Goal: Task Accomplishment & Management: Manage account settings

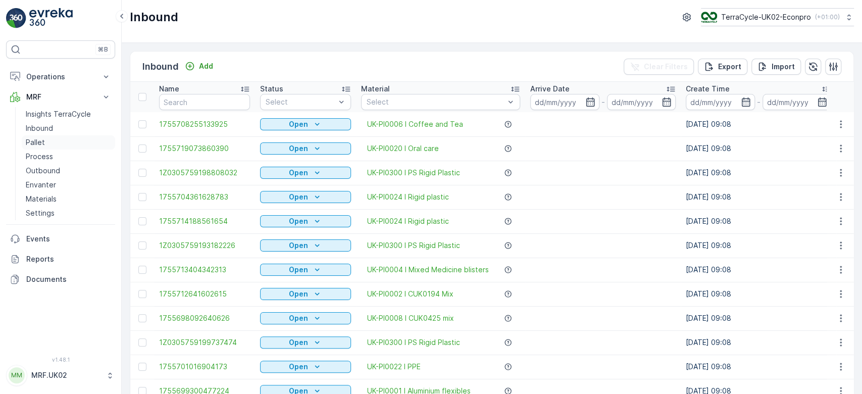
click at [81, 138] on link "Pallet" at bounding box center [68, 142] width 93 height 14
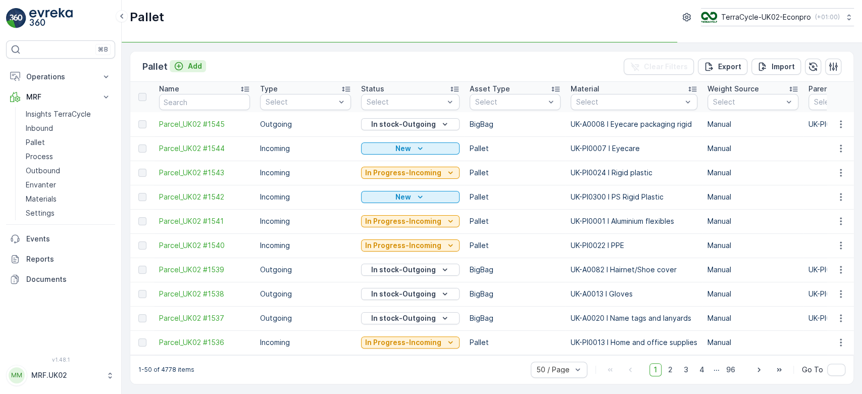
click at [194, 68] on p "Add" at bounding box center [195, 66] width 14 height 10
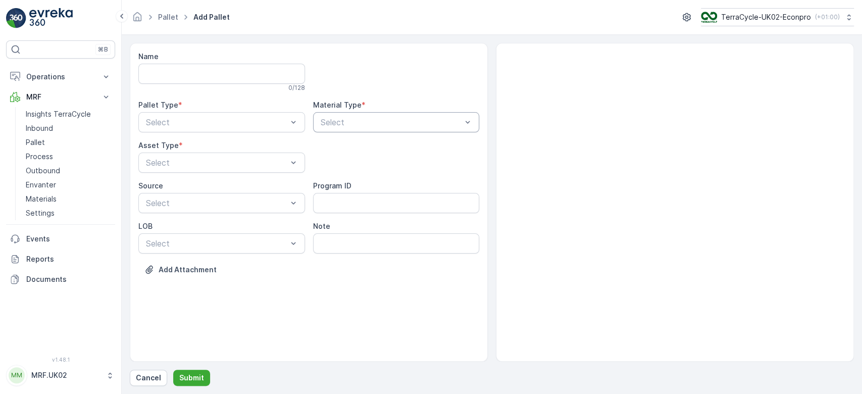
click at [359, 126] on div at bounding box center [390, 122] width 143 height 9
type input "non"
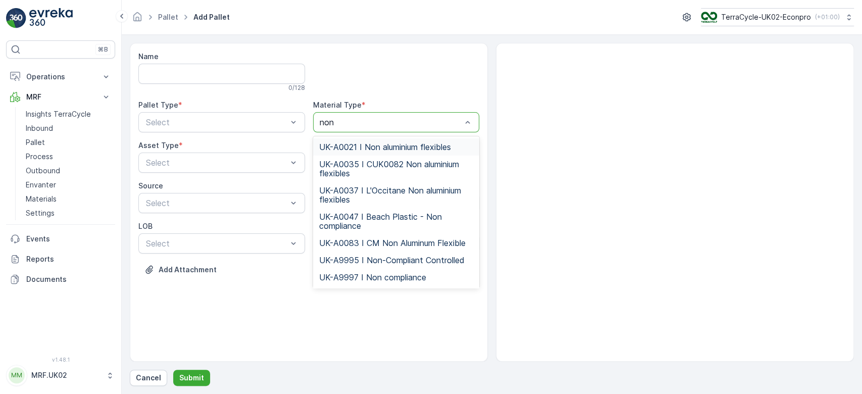
click at [384, 144] on span "UK-A0021 I Non aluminium flexibles" at bounding box center [385, 146] width 132 height 9
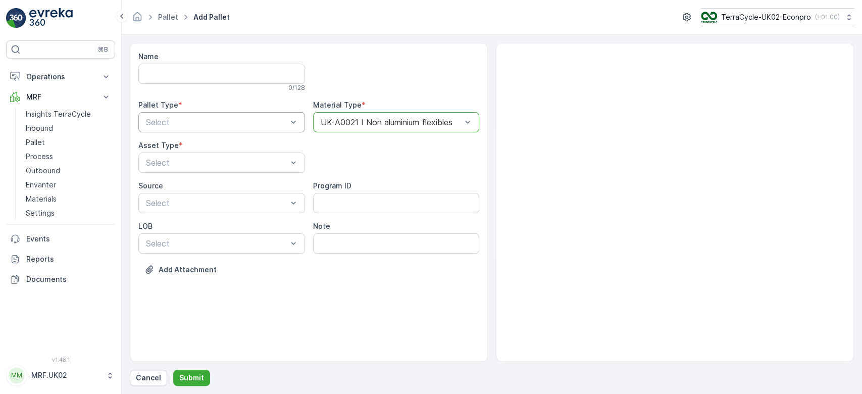
click at [283, 125] on div at bounding box center [216, 122] width 143 height 9
click at [244, 163] on div "Outgoing" at bounding box center [221, 163] width 154 height 9
click at [232, 163] on div at bounding box center [216, 162] width 143 height 9
click at [196, 240] on div "BigBag" at bounding box center [221, 238] width 154 height 9
click at [195, 378] on p "Submit" at bounding box center [191, 377] width 25 height 10
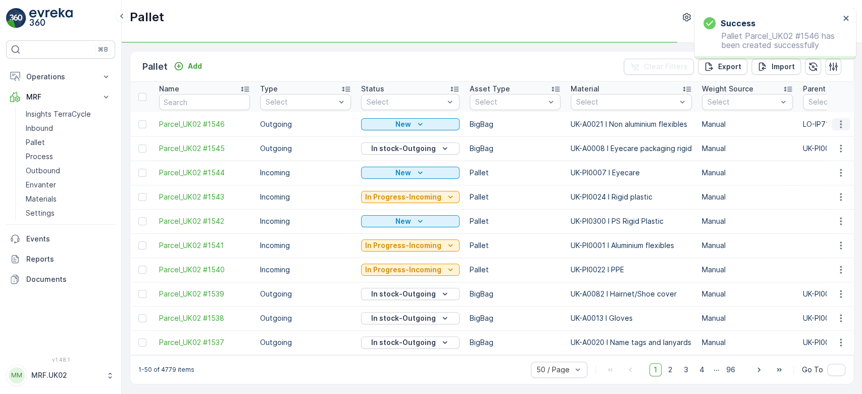
click at [836, 125] on icon "button" at bounding box center [840, 124] width 10 height 10
click at [826, 194] on td at bounding box center [839, 197] width 27 height 24
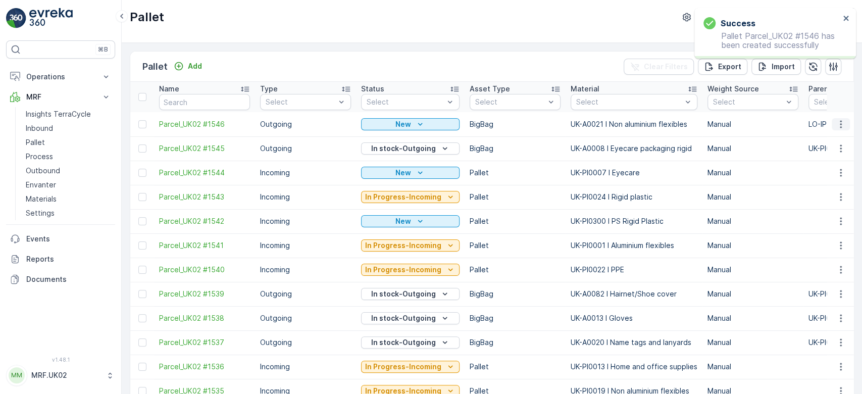
click at [840, 127] on icon "button" at bounding box center [840, 124] width 10 height 10
click at [823, 193] on span "Print QR" at bounding box center [813, 195] width 28 height 10
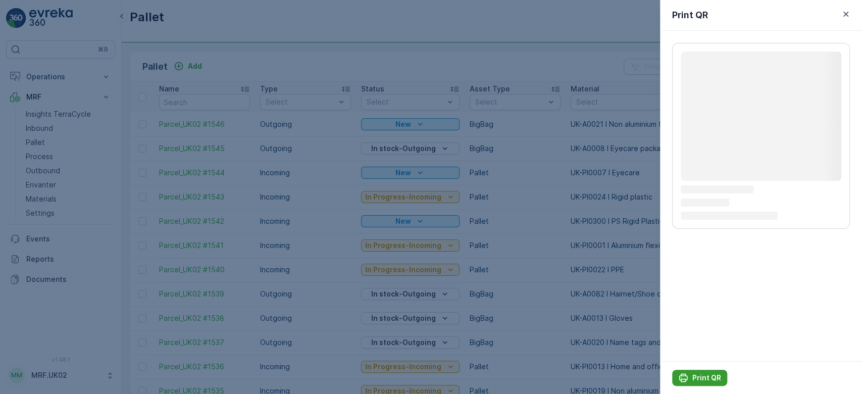
click at [704, 377] on p "Print QR" at bounding box center [706, 377] width 29 height 10
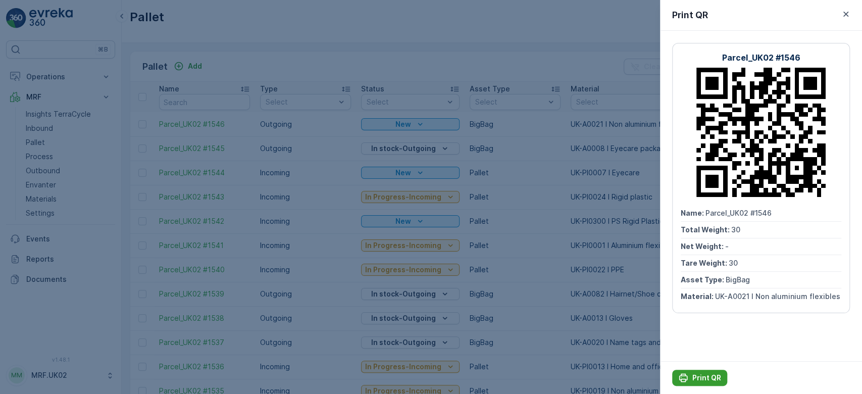
click at [699, 373] on p "Print QR" at bounding box center [706, 377] width 29 height 10
click at [329, 57] on div at bounding box center [431, 197] width 862 height 394
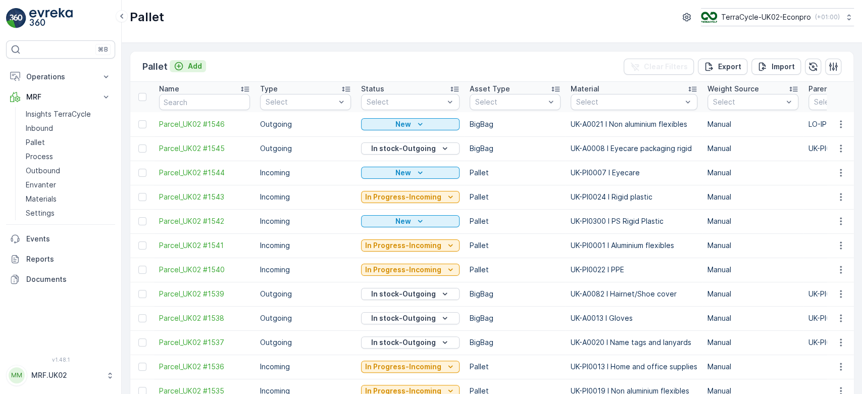
click at [198, 68] on p "Add" at bounding box center [195, 66] width 14 height 10
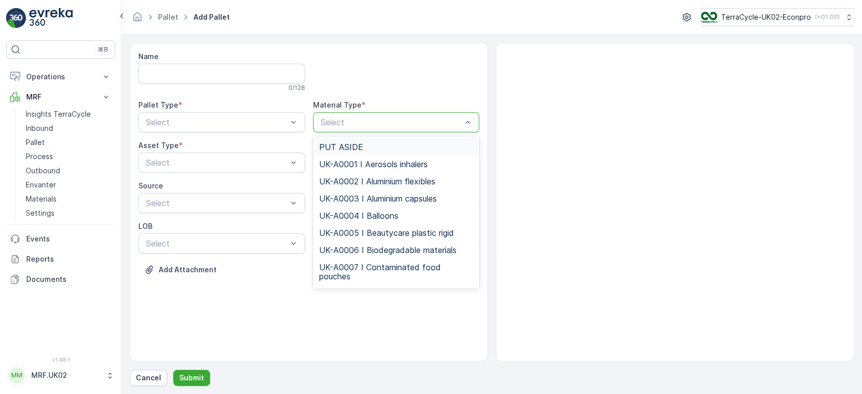
click at [359, 118] on div at bounding box center [390, 122] width 143 height 9
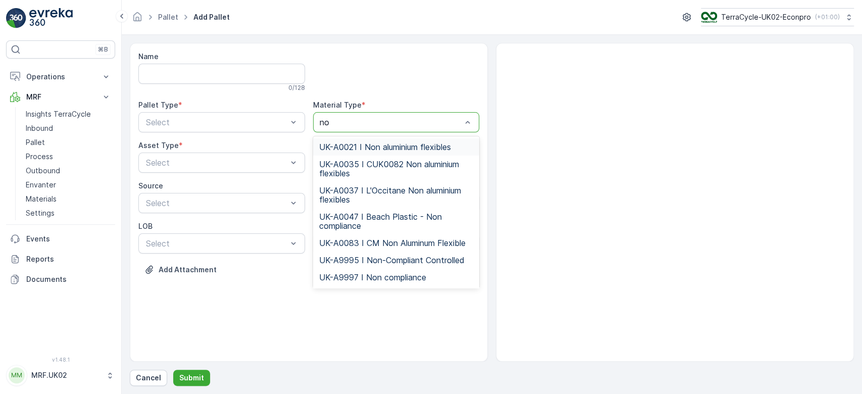
type input "non"
click at [400, 143] on span "UK-A0021 I Non aluminium flexibles" at bounding box center [385, 146] width 132 height 9
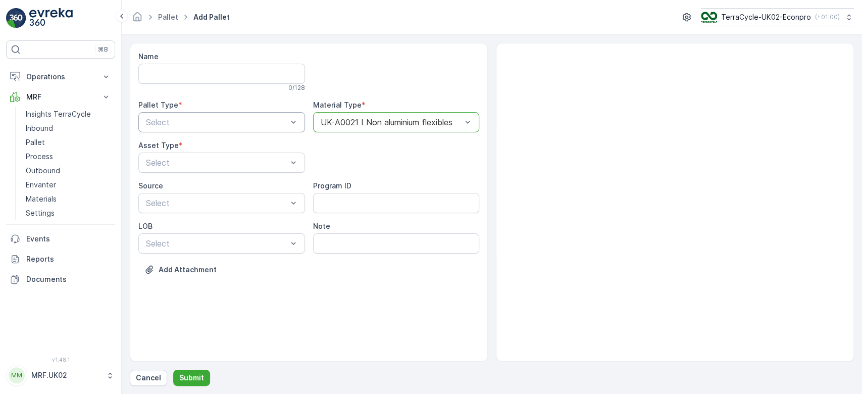
click at [262, 119] on div at bounding box center [216, 122] width 143 height 9
click at [230, 162] on div "Outgoing" at bounding box center [221, 163] width 154 height 9
click at [230, 162] on div at bounding box center [216, 162] width 143 height 9
click at [187, 239] on div "BigBag" at bounding box center [221, 238] width 154 height 9
click at [197, 377] on p "Submit" at bounding box center [191, 377] width 25 height 10
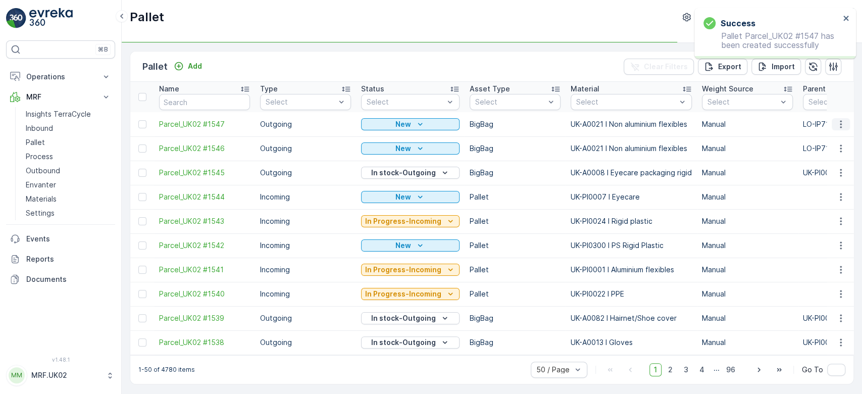
click at [841, 126] on icon "button" at bounding box center [840, 124] width 10 height 10
click at [828, 194] on div "Print QR" at bounding box center [828, 195] width 67 height 14
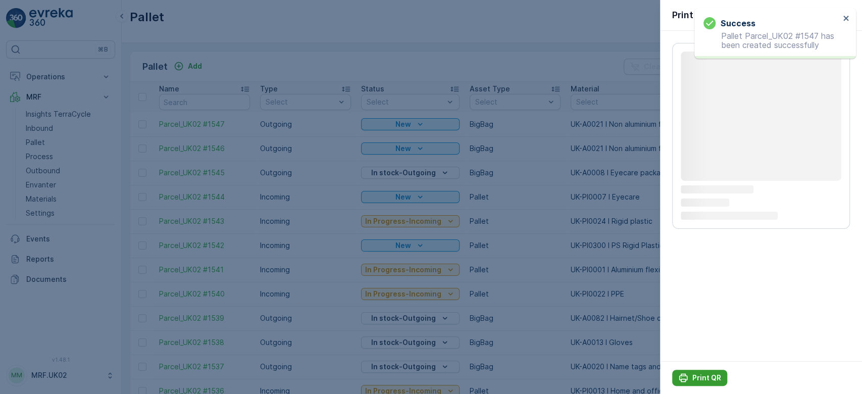
click at [703, 377] on p "Print QR" at bounding box center [706, 377] width 29 height 10
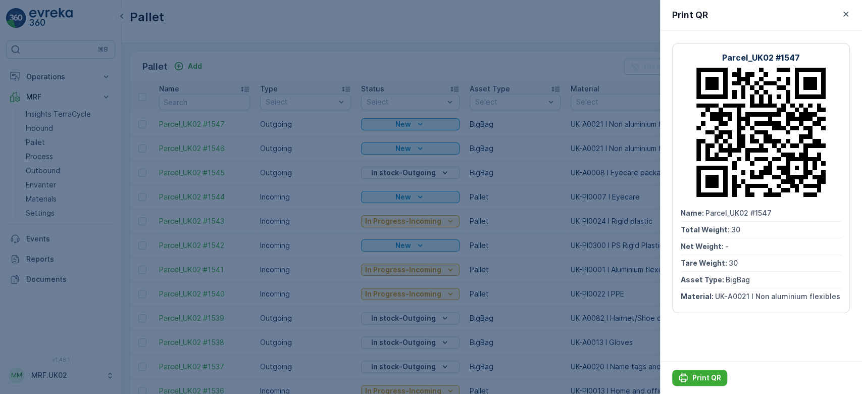
click at [547, 66] on div at bounding box center [431, 197] width 862 height 394
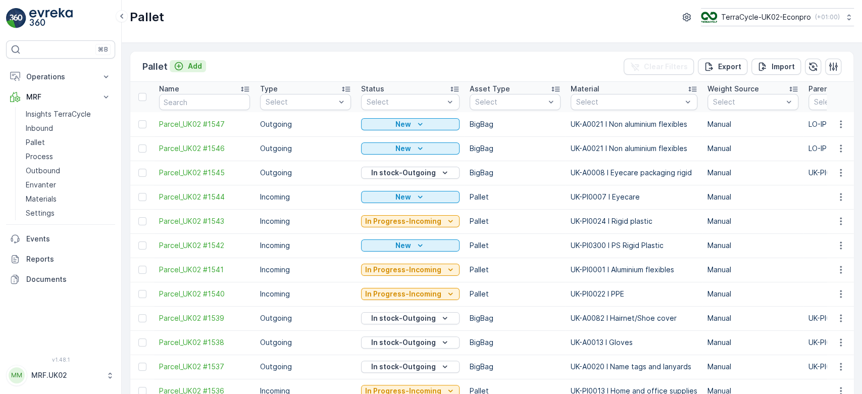
click at [190, 63] on p "Add" at bounding box center [195, 66] width 14 height 10
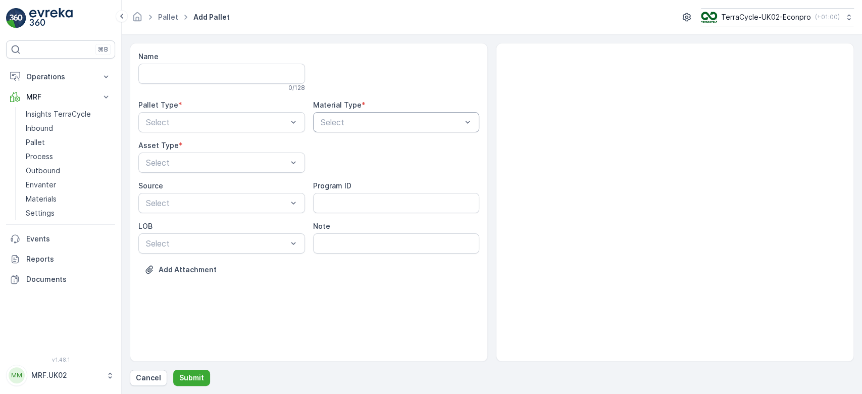
click at [373, 123] on div at bounding box center [390, 122] width 143 height 9
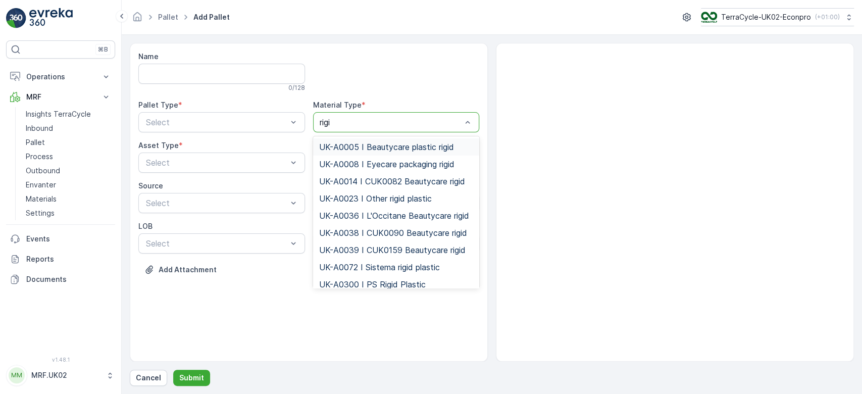
type input "rigid"
click at [399, 198] on span "UK-A0023 I Other rigid plastic" at bounding box center [375, 198] width 113 height 9
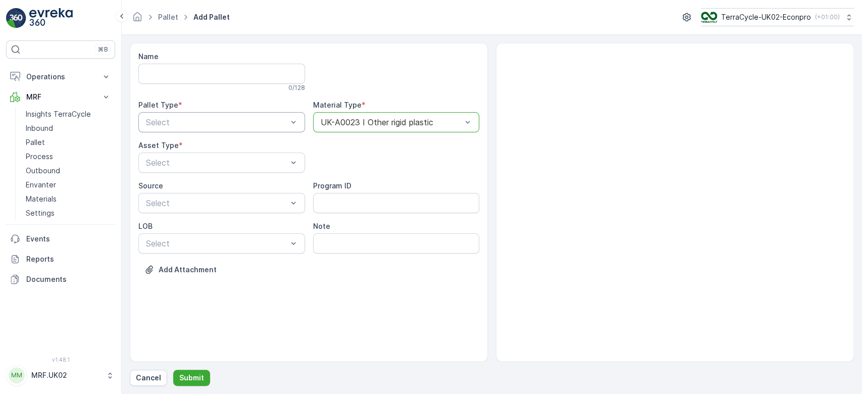
click at [254, 118] on div at bounding box center [216, 122] width 143 height 9
click at [233, 160] on div "Outgoing" at bounding box center [221, 163] width 154 height 9
click at [233, 160] on div at bounding box center [216, 162] width 143 height 9
click at [186, 238] on div "BigBag" at bounding box center [221, 238] width 154 height 9
click at [189, 377] on p "Submit" at bounding box center [191, 377] width 25 height 10
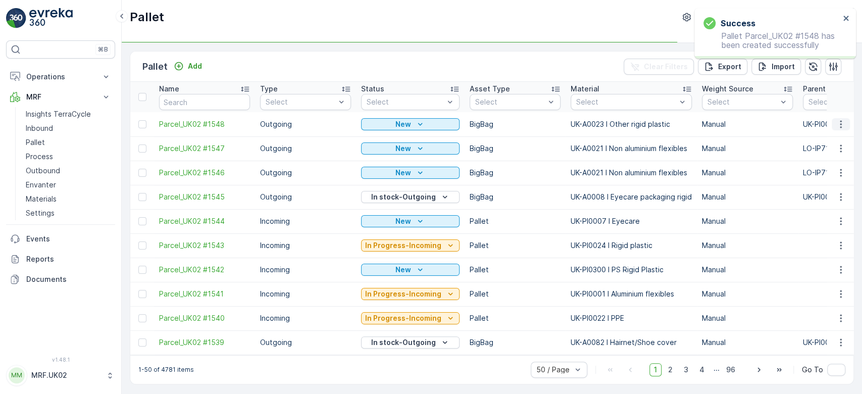
click at [839, 121] on icon "button" at bounding box center [840, 124] width 2 height 8
click at [823, 200] on span "Print QR" at bounding box center [813, 195] width 28 height 10
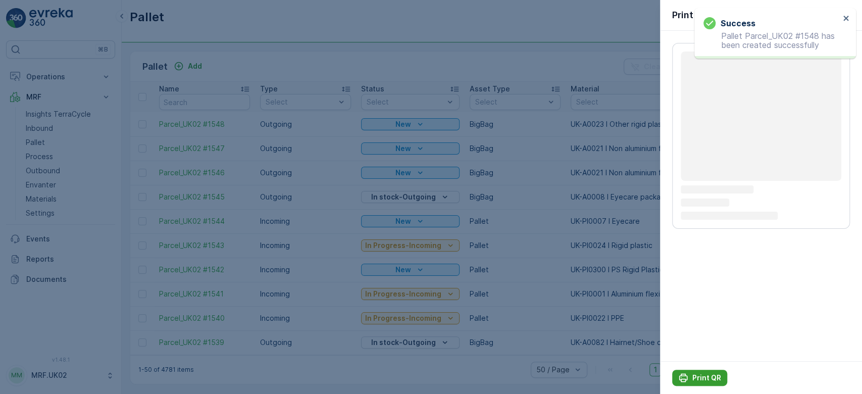
click at [714, 377] on p "Print QR" at bounding box center [706, 377] width 29 height 10
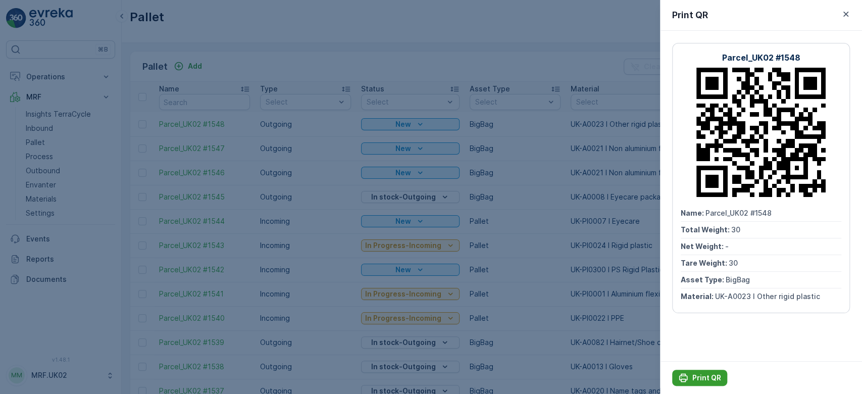
click at [706, 378] on p "Print QR" at bounding box center [706, 377] width 29 height 10
click at [514, 58] on div at bounding box center [431, 197] width 862 height 394
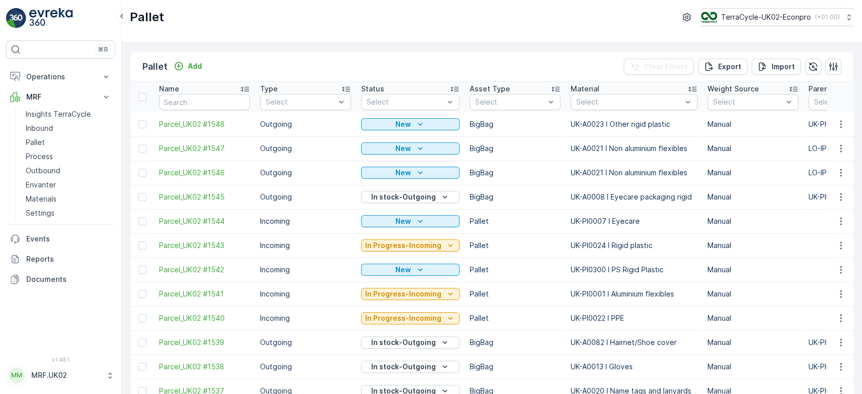
click at [514, 58] on div "Pallet Add Clear Filters Export Import" at bounding box center [491, 66] width 723 height 30
click at [51, 151] on p "Process" at bounding box center [39, 156] width 27 height 10
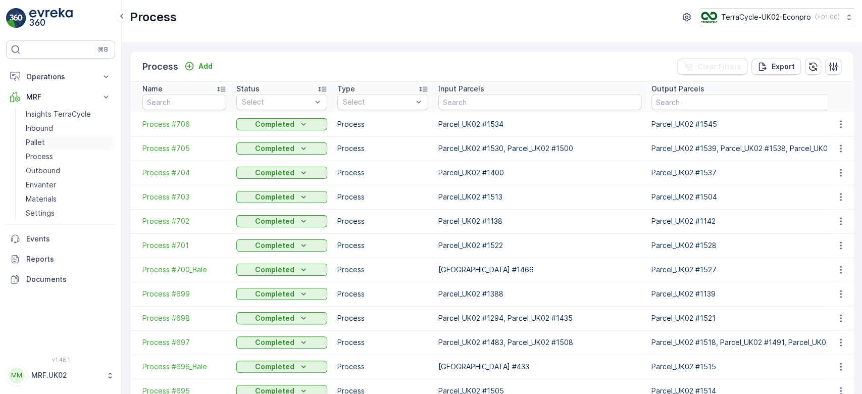
click at [65, 142] on link "Pallet" at bounding box center [68, 142] width 93 height 14
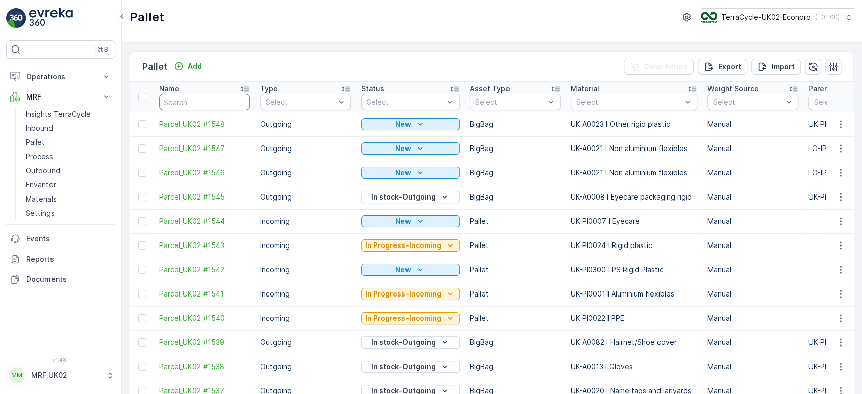
click at [194, 104] on input "text" at bounding box center [204, 102] width 91 height 16
type input "1532"
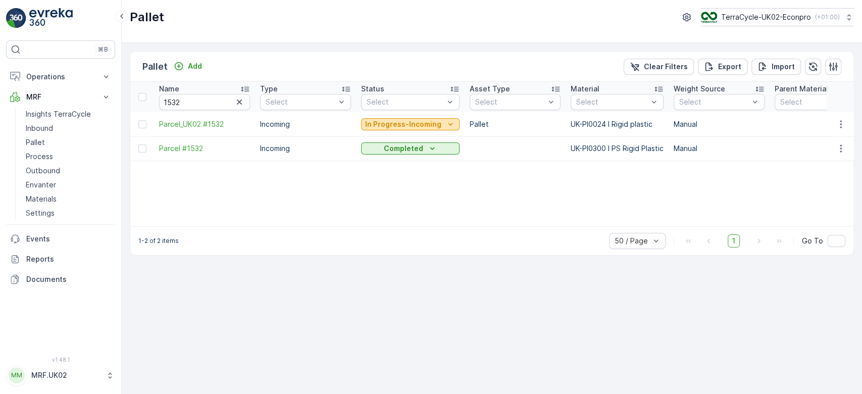
click at [405, 123] on p "In Progress-Incoming" at bounding box center [403, 124] width 76 height 10
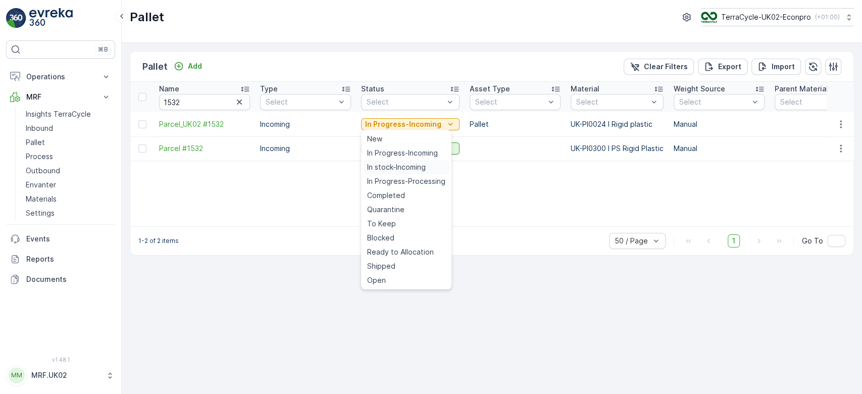
click at [389, 167] on span "In stock-Incoming" at bounding box center [396, 167] width 59 height 10
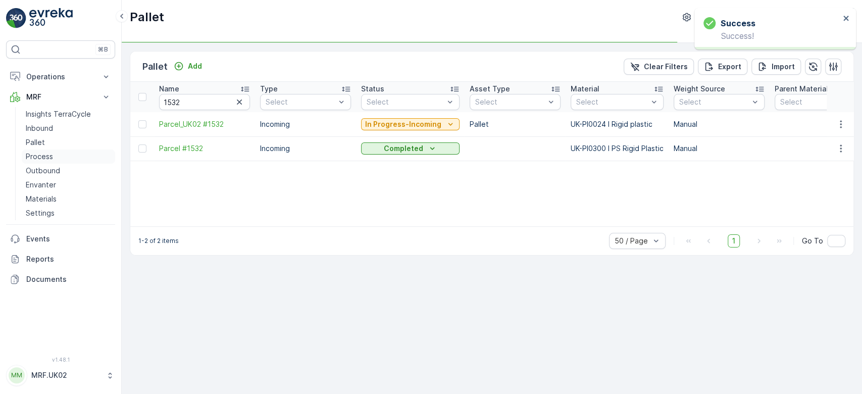
click at [52, 156] on link "Process" at bounding box center [68, 156] width 93 height 14
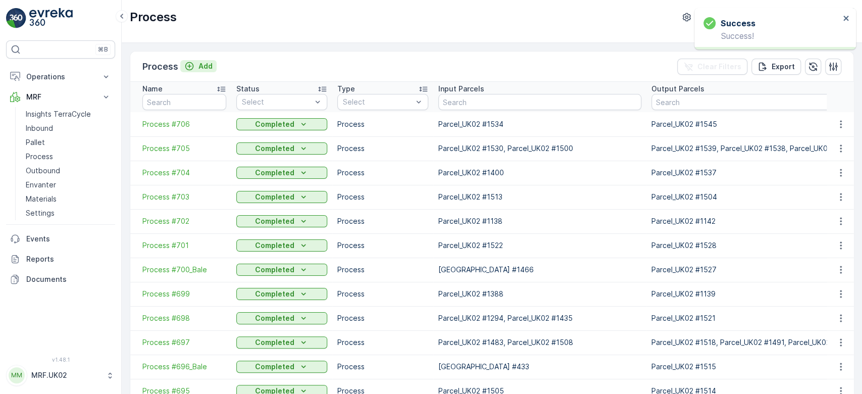
click at [206, 64] on p "Add" at bounding box center [205, 66] width 14 height 10
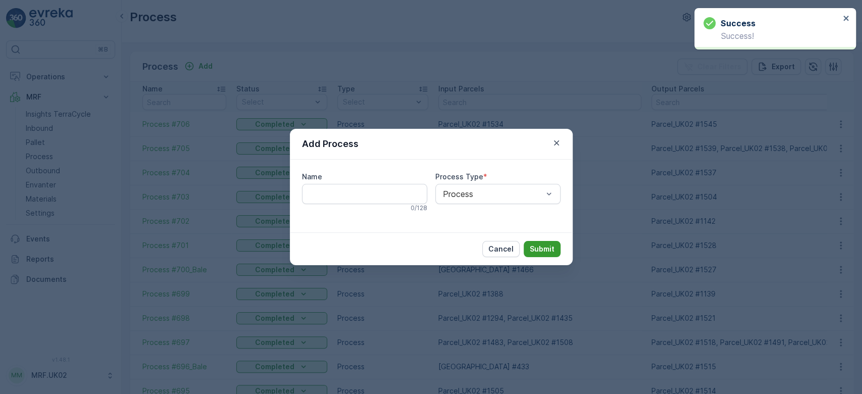
click at [539, 245] on p "Submit" at bounding box center [541, 249] width 25 height 10
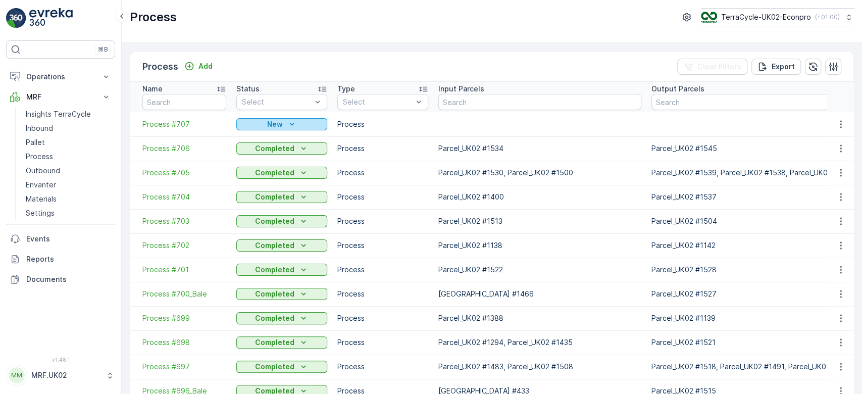
click at [294, 123] on icon "New" at bounding box center [292, 124] width 10 height 10
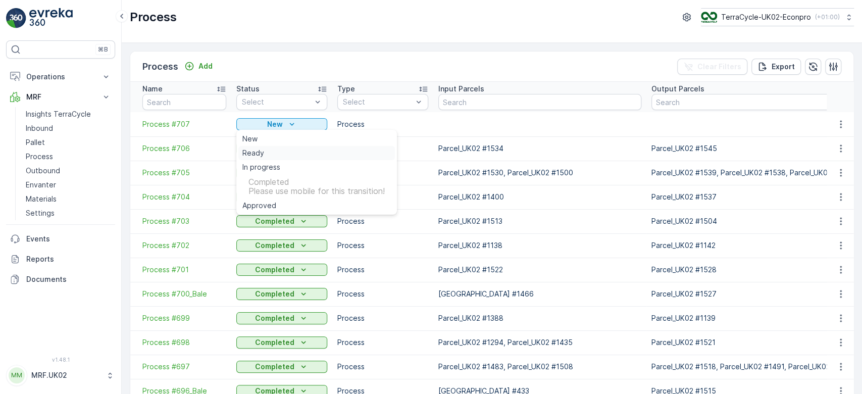
click at [269, 154] on div "Ready" at bounding box center [316, 153] width 156 height 14
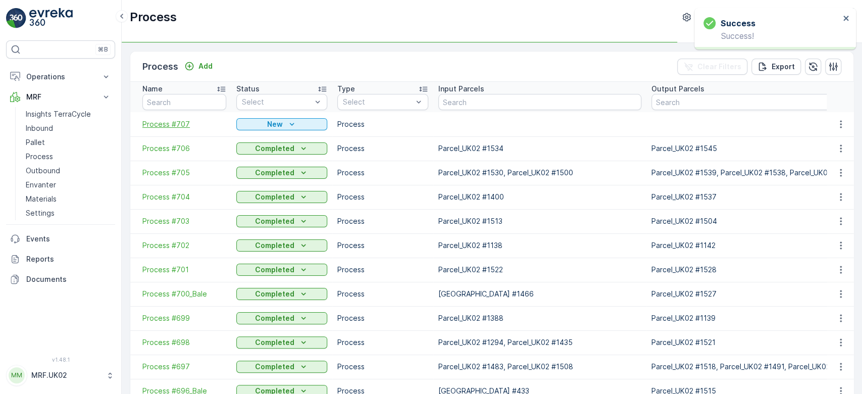
click at [179, 124] on span "Process #707" at bounding box center [184, 124] width 84 height 10
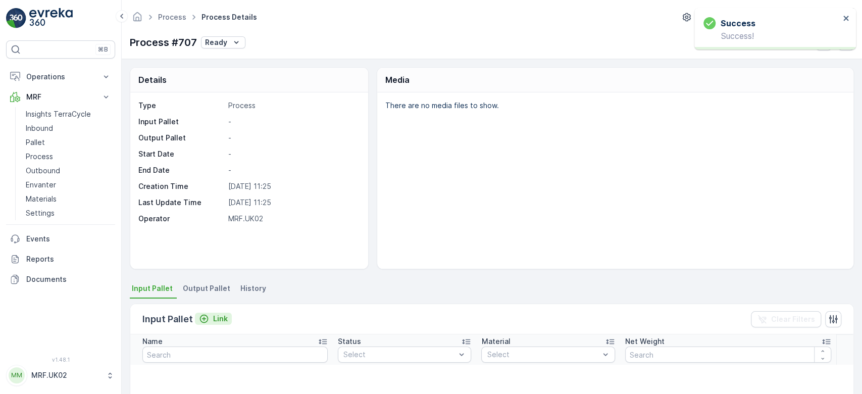
click at [219, 315] on p "Link" at bounding box center [220, 318] width 15 height 10
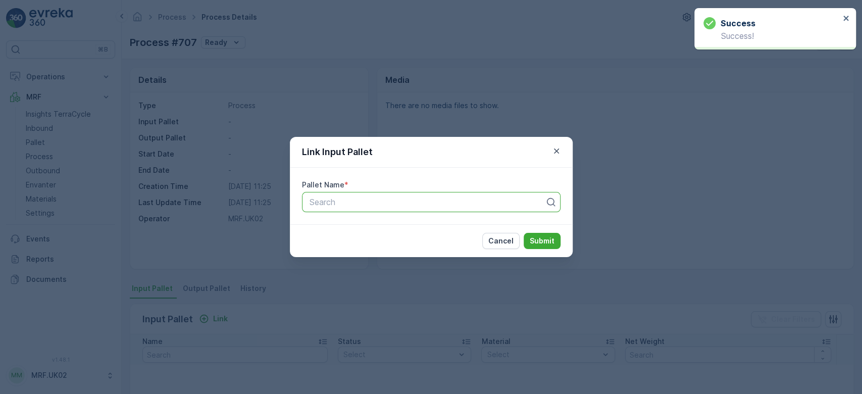
click at [345, 204] on div at bounding box center [426, 201] width 237 height 9
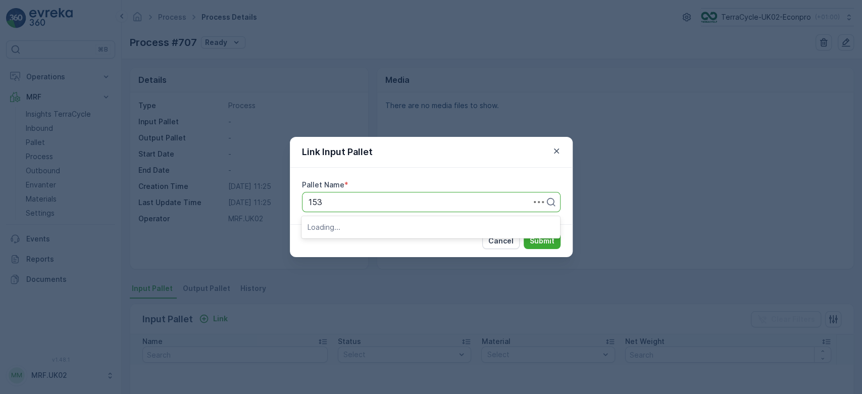
type input "1532"
click at [362, 241] on span "Parcel_UK02 #1532" at bounding box center [344, 243] width 74 height 9
click at [538, 238] on p "Submit" at bounding box center [541, 241] width 25 height 10
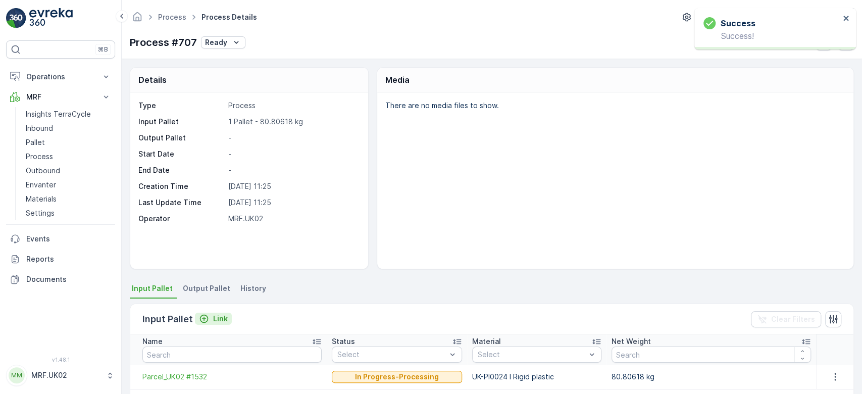
click at [218, 317] on p "Link" at bounding box center [220, 318] width 15 height 10
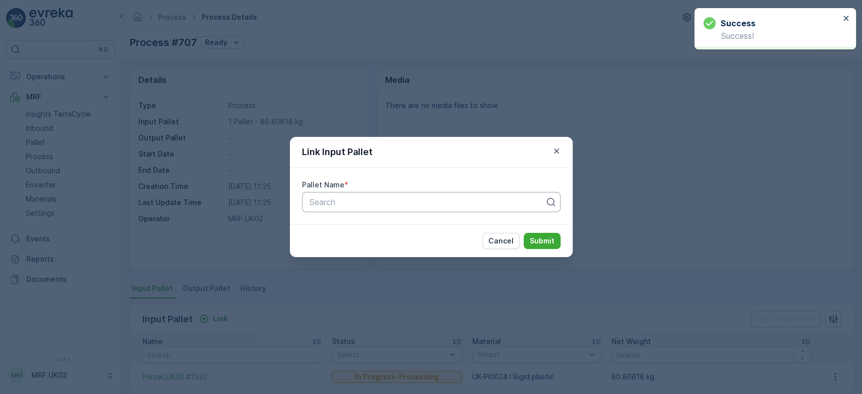
click at [353, 203] on div at bounding box center [426, 201] width 237 height 9
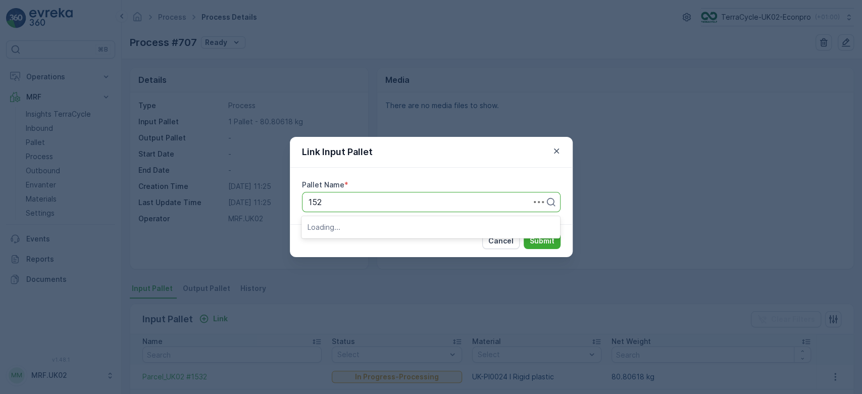
type input "1524"
click at [347, 224] on span "Parcel_UK02 #1524" at bounding box center [344, 226] width 74 height 9
click at [534, 246] on button "Submit" at bounding box center [541, 241] width 37 height 16
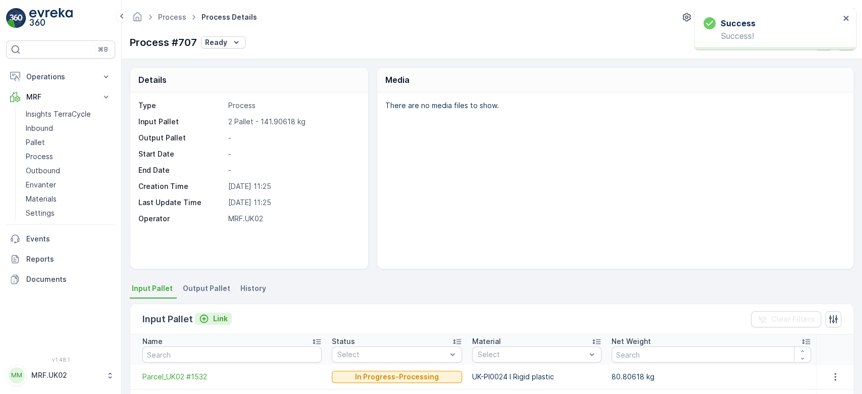
click at [213, 321] on p "Link" at bounding box center [220, 318] width 15 height 10
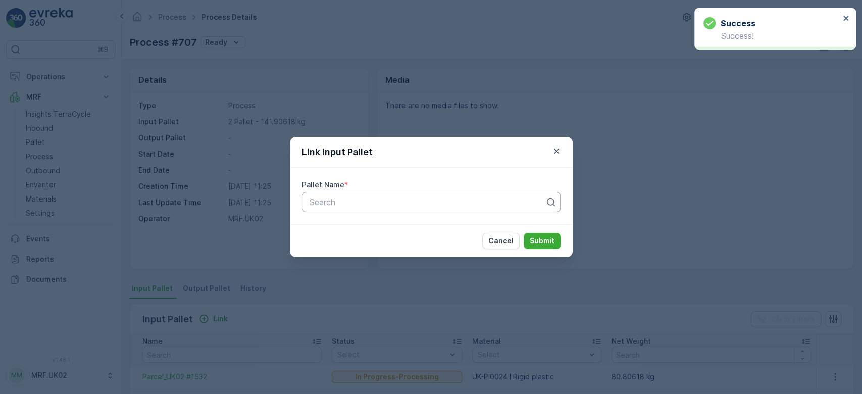
click at [330, 208] on div "Search" at bounding box center [431, 202] width 258 height 20
type input "1516"
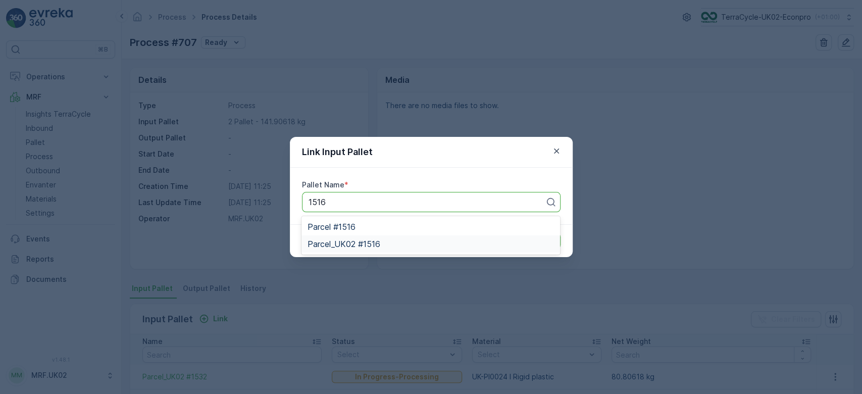
click at [358, 242] on span "Parcel_UK02 #1516" at bounding box center [343, 243] width 73 height 9
click at [538, 244] on p "Submit" at bounding box center [541, 241] width 25 height 10
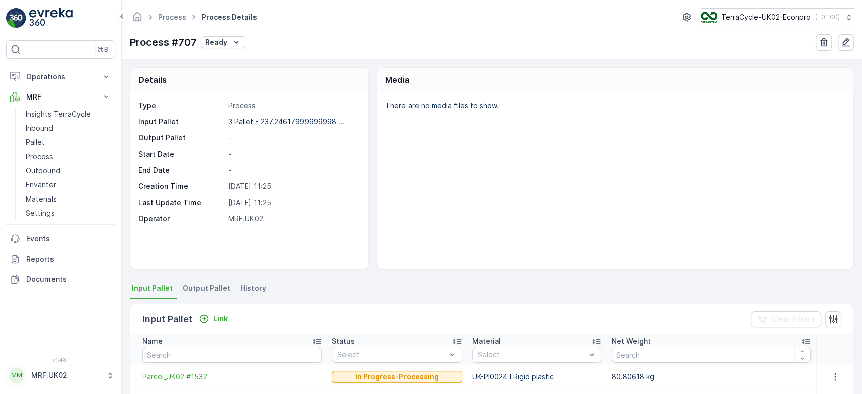
click at [206, 292] on span "Output Pallet" at bounding box center [206, 288] width 47 height 10
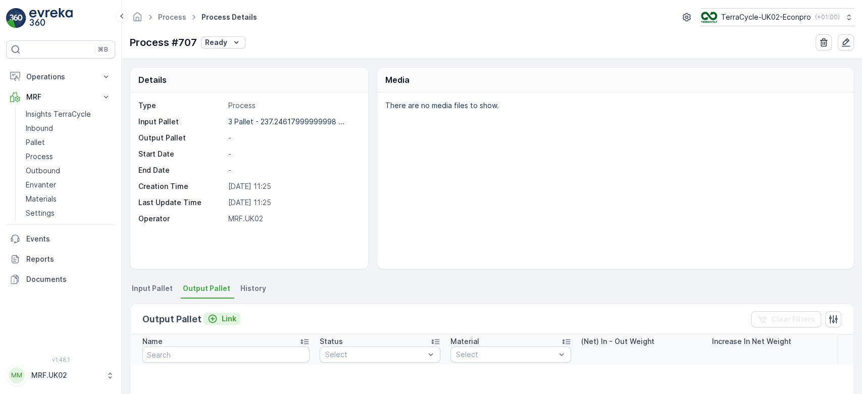
click at [223, 319] on p "Link" at bounding box center [229, 318] width 15 height 10
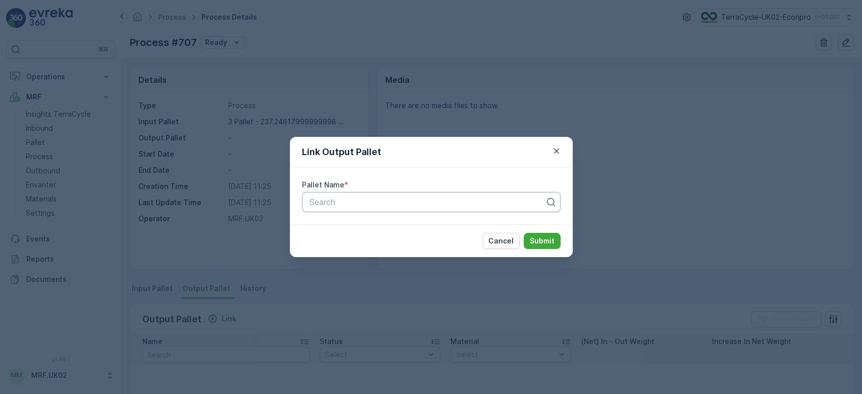
click at [343, 204] on div at bounding box center [426, 201] width 237 height 9
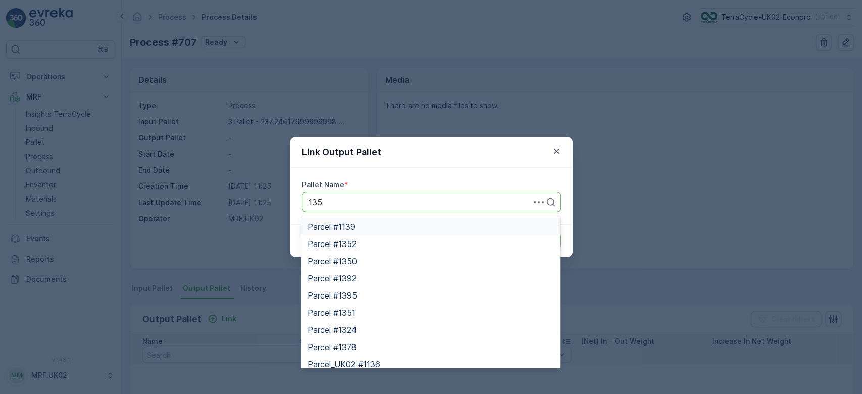
type input "1353"
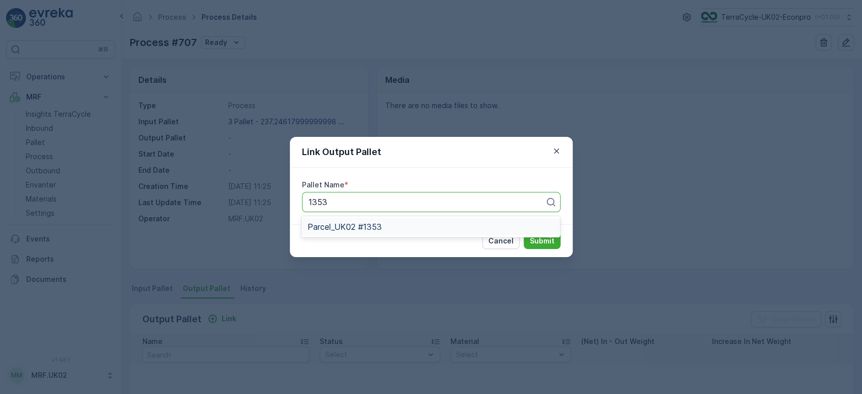
click at [362, 228] on span "Parcel_UK02 #1353" at bounding box center [344, 226] width 74 height 9
click at [540, 240] on p "Submit" at bounding box center [541, 241] width 25 height 10
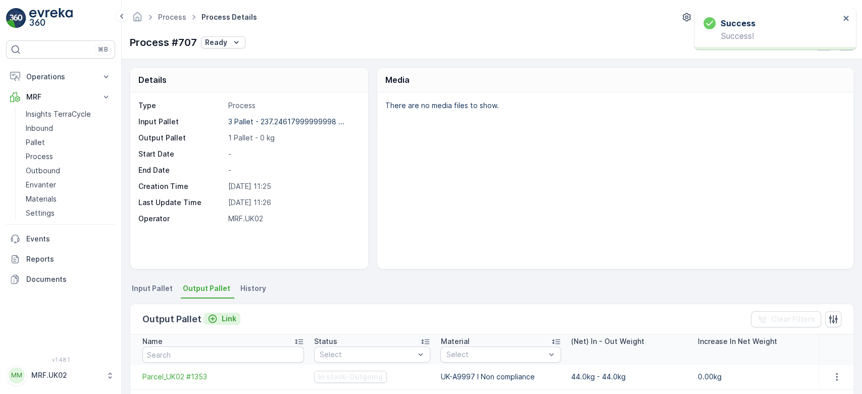
click at [226, 321] on p "Link" at bounding box center [229, 318] width 15 height 10
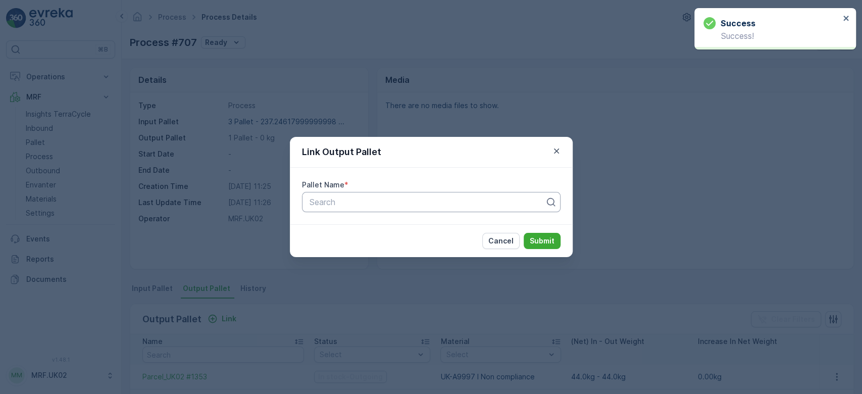
click at [350, 208] on div "Search" at bounding box center [431, 202] width 258 height 20
type input "1546"
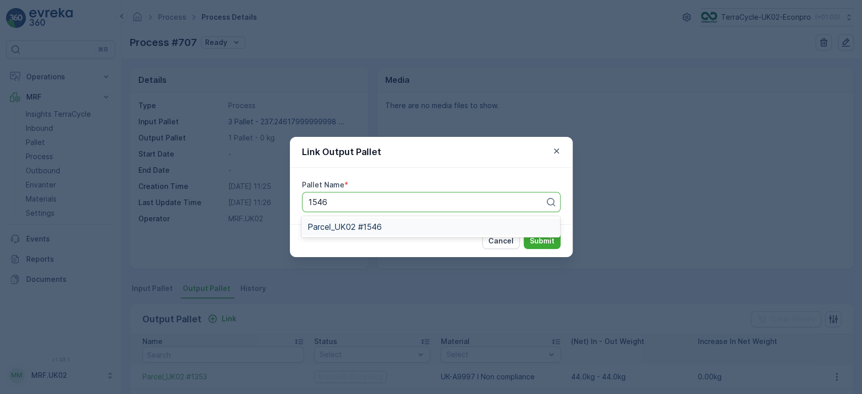
click at [358, 223] on span "Parcel_UK02 #1546" at bounding box center [344, 226] width 74 height 9
click at [545, 242] on p "Submit" at bounding box center [541, 241] width 25 height 10
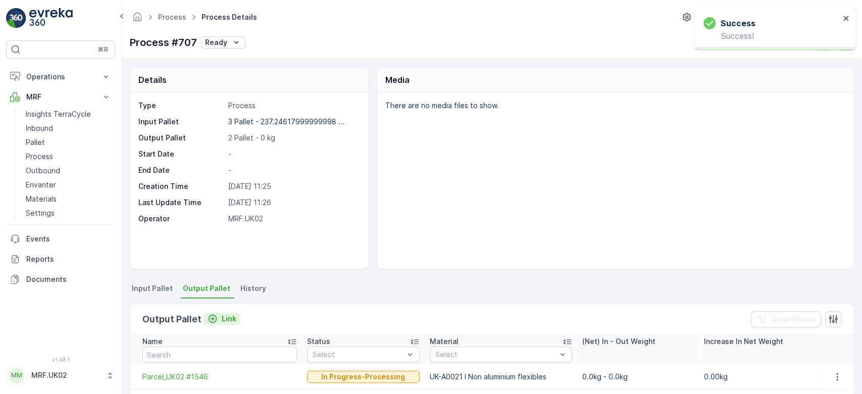
click at [226, 316] on p "Link" at bounding box center [229, 318] width 15 height 10
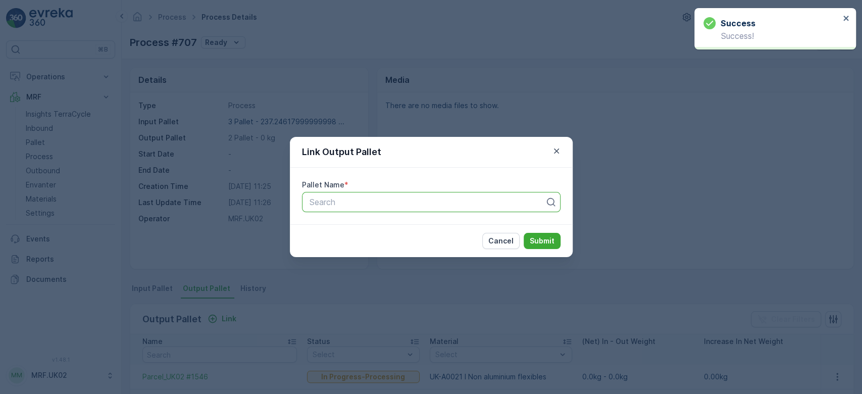
click at [373, 200] on div at bounding box center [426, 201] width 237 height 9
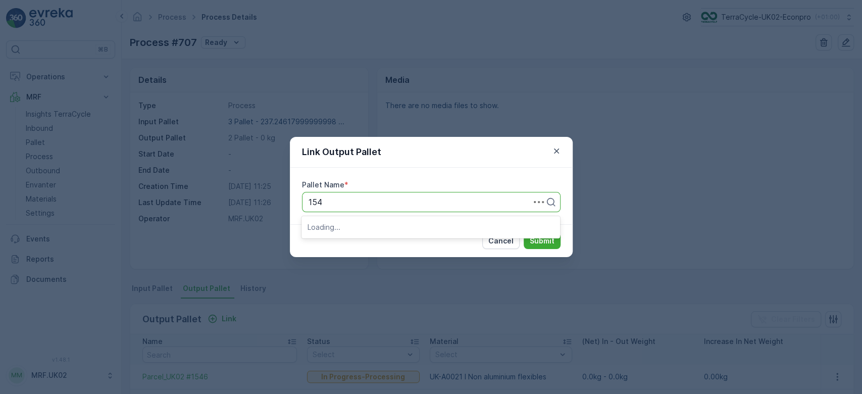
type input "1547"
click at [350, 229] on span "Parcel_UK02 #1547" at bounding box center [344, 226] width 74 height 9
click at [550, 236] on p "Submit" at bounding box center [541, 241] width 25 height 10
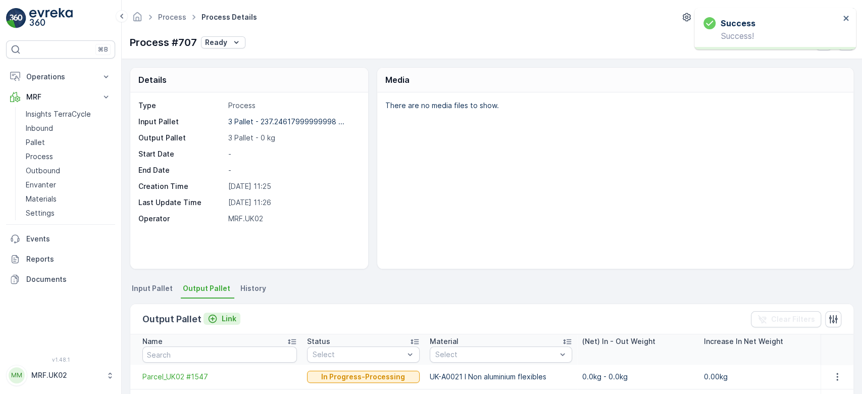
click at [228, 321] on p "Link" at bounding box center [229, 318] width 15 height 10
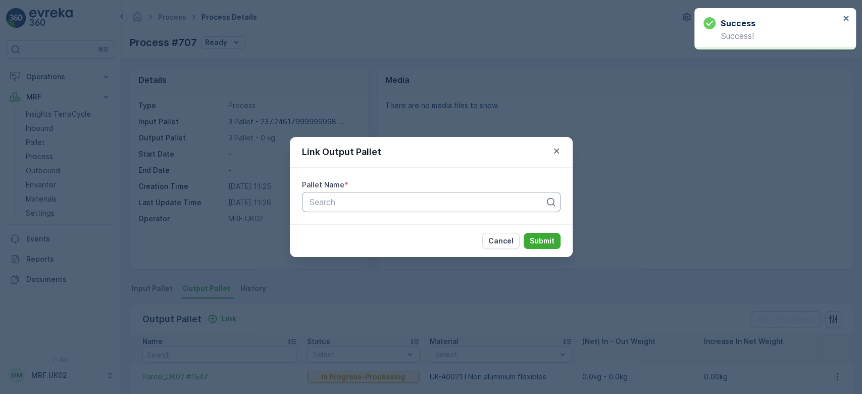
click at [349, 200] on div at bounding box center [426, 201] width 237 height 9
type input "1548"
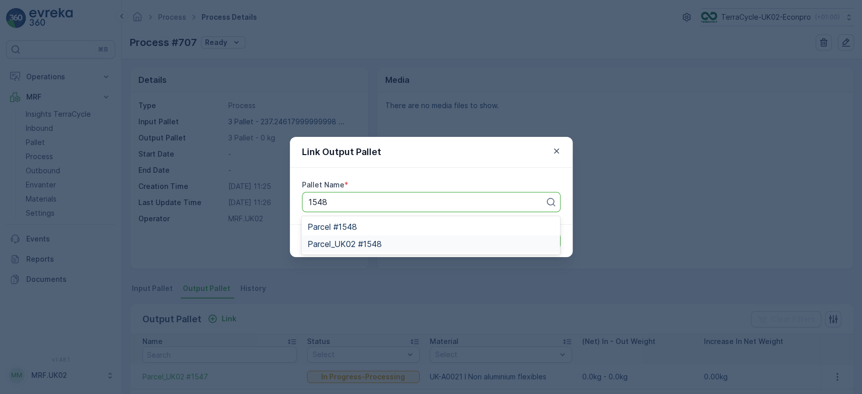
click at [360, 244] on span "Parcel_UK02 #1548" at bounding box center [344, 243] width 74 height 9
click at [541, 240] on p "Submit" at bounding box center [541, 241] width 25 height 10
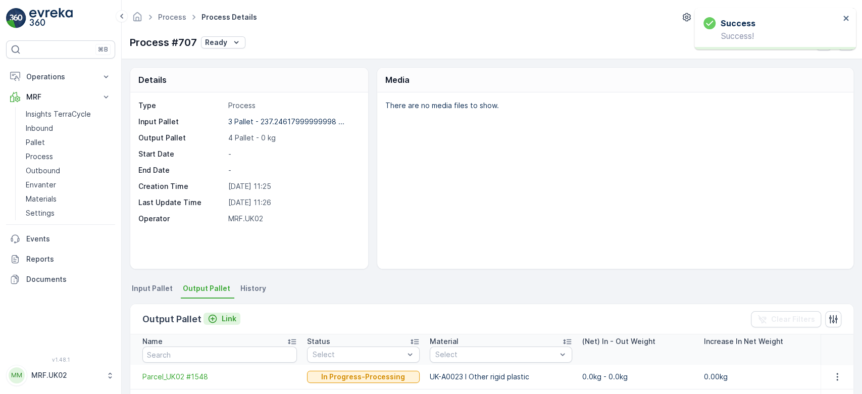
click at [222, 316] on p "Link" at bounding box center [229, 318] width 15 height 10
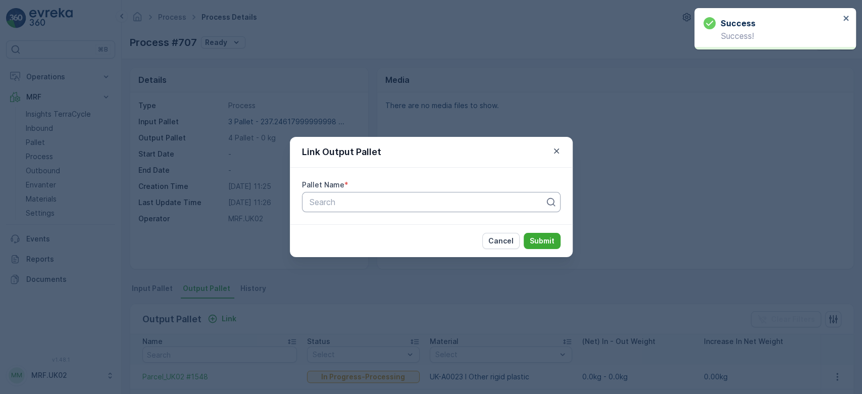
click at [356, 199] on div at bounding box center [426, 201] width 237 height 9
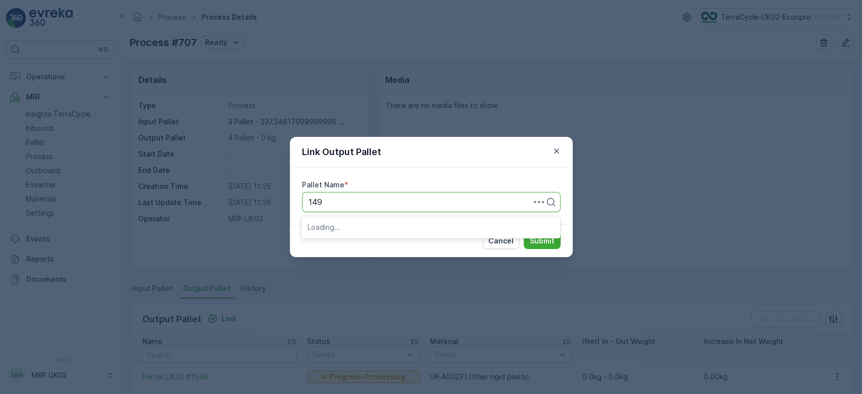
type input "1491"
click at [367, 243] on span "Parcel_UK02 #1491" at bounding box center [343, 243] width 73 height 9
click at [538, 240] on p "Submit" at bounding box center [541, 241] width 25 height 10
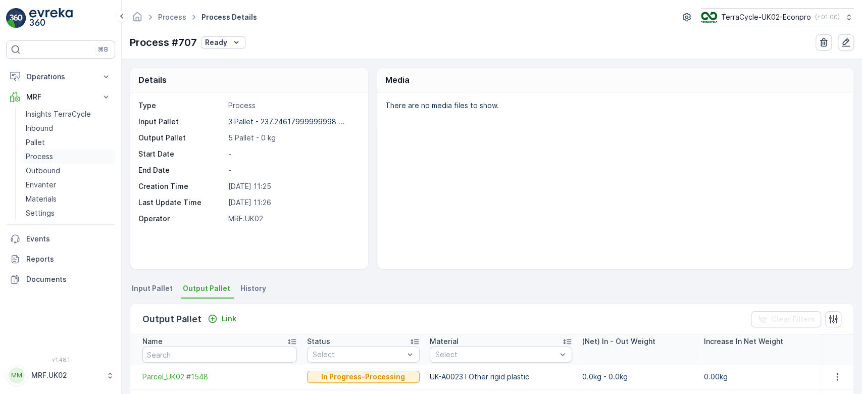
click at [50, 158] on p "Process" at bounding box center [39, 156] width 27 height 10
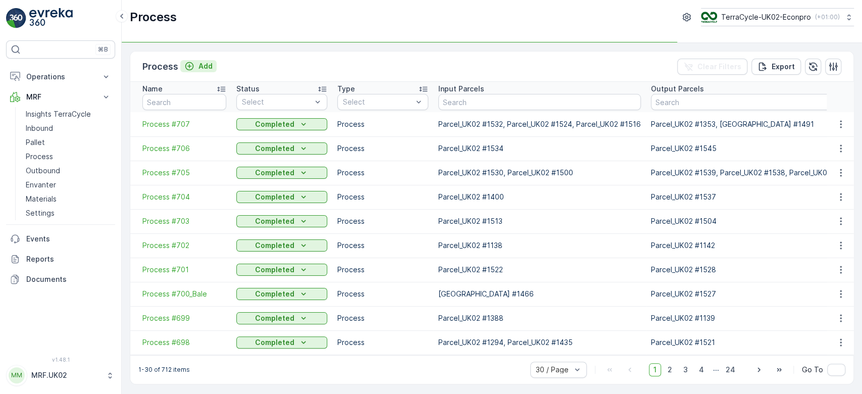
click at [212, 65] on button "Add" at bounding box center [198, 66] width 36 height 12
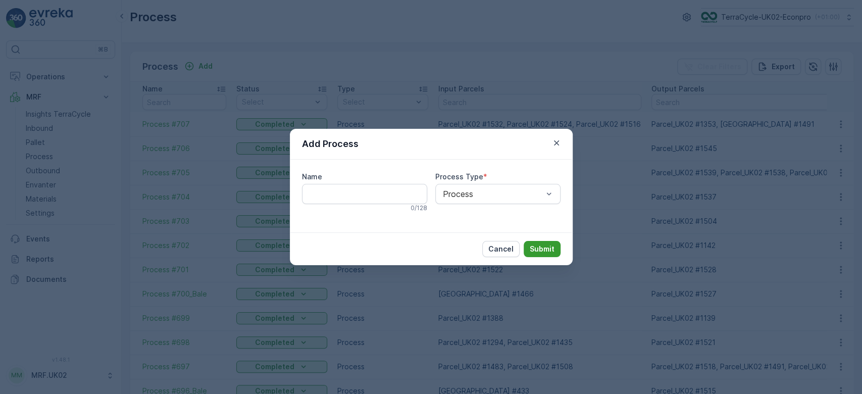
click at [531, 251] on p "Submit" at bounding box center [541, 249] width 25 height 10
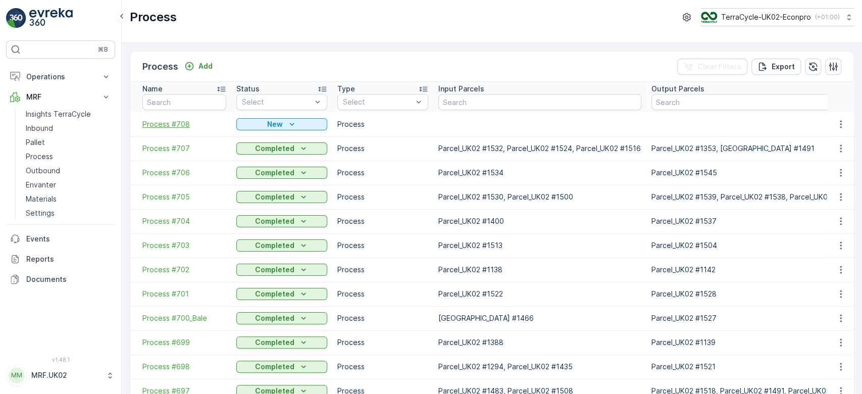
click at [167, 119] on span "Process #708" at bounding box center [184, 124] width 84 height 10
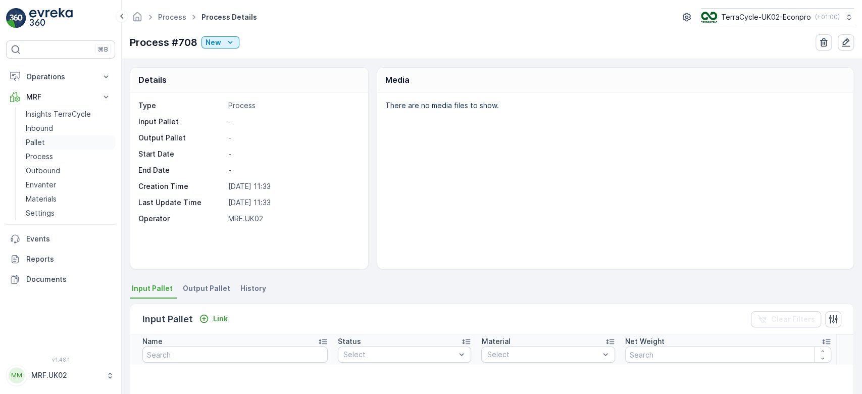
click at [36, 140] on p "Pallet" at bounding box center [35, 142] width 19 height 10
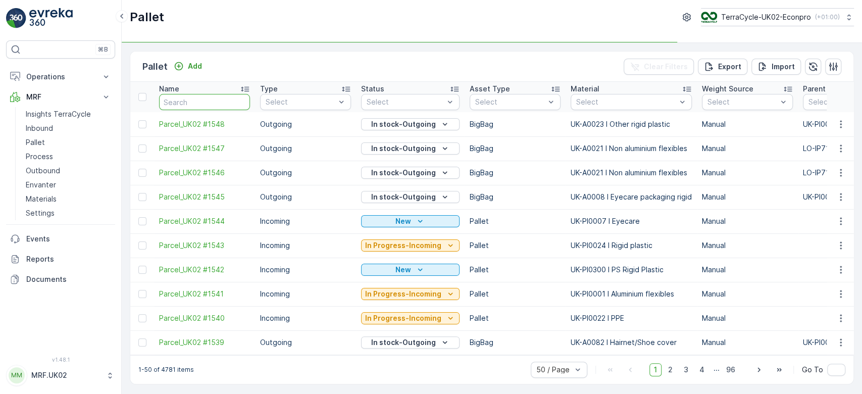
click at [208, 98] on input "text" at bounding box center [204, 102] width 91 height 16
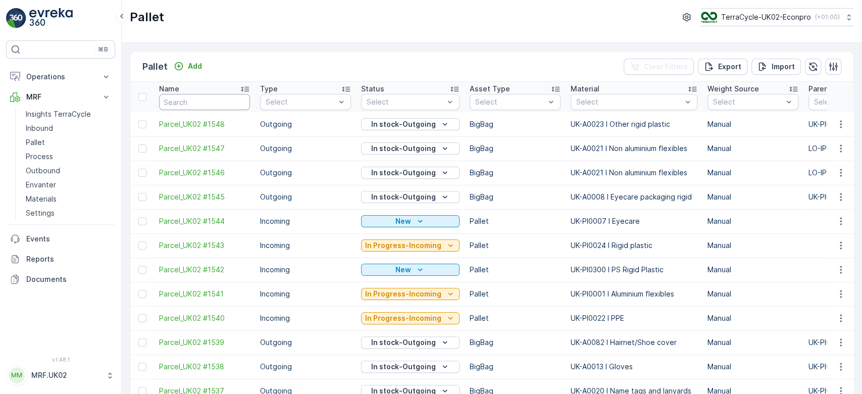
click at [208, 98] on input "text" at bounding box center [204, 102] width 91 height 16
type input "1529"
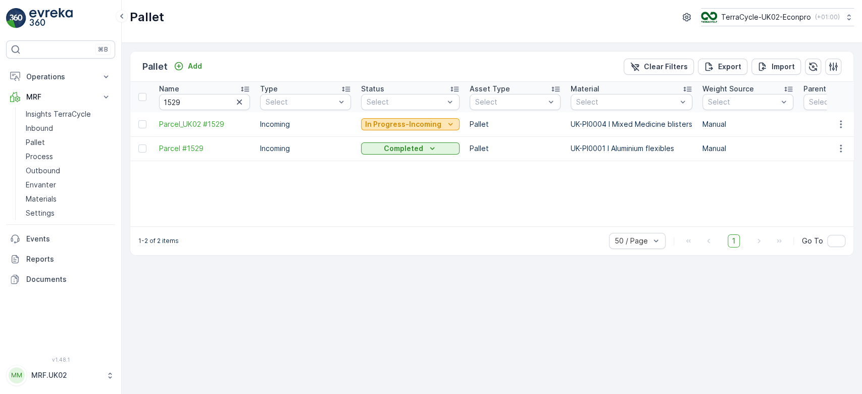
click at [438, 124] on div "In Progress-Incoming" at bounding box center [410, 124] width 90 height 10
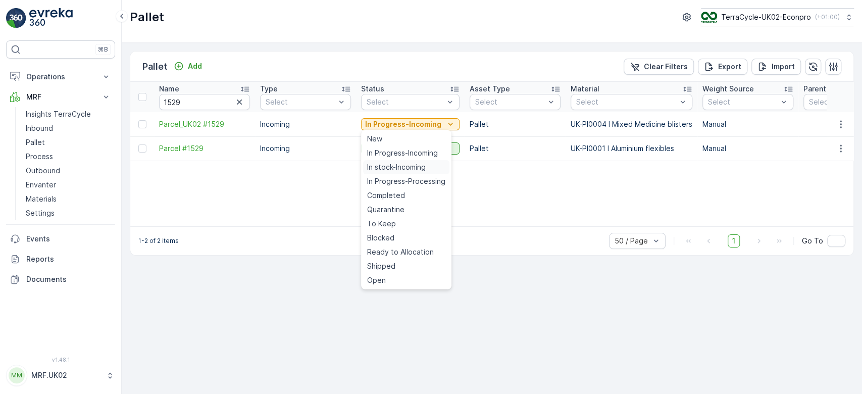
click at [406, 165] on span "In stock-Incoming" at bounding box center [396, 167] width 59 height 10
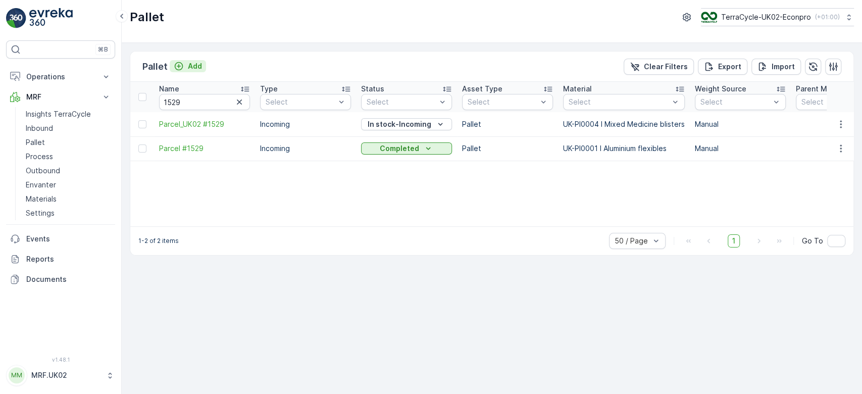
click at [192, 61] on p "Add" at bounding box center [195, 66] width 14 height 10
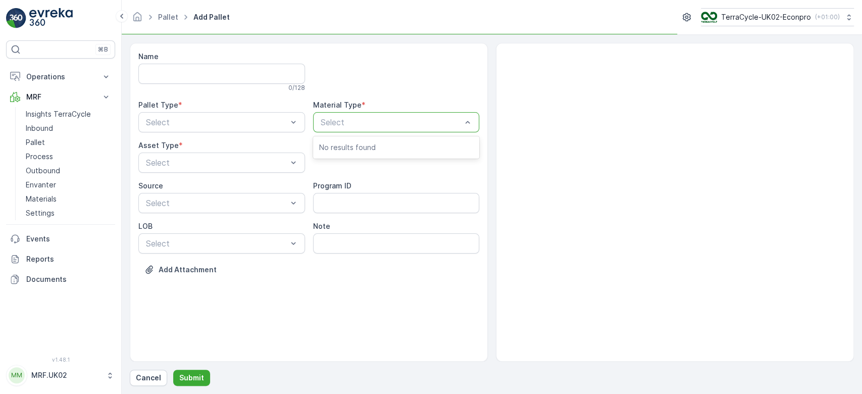
click at [381, 119] on div at bounding box center [390, 122] width 143 height 9
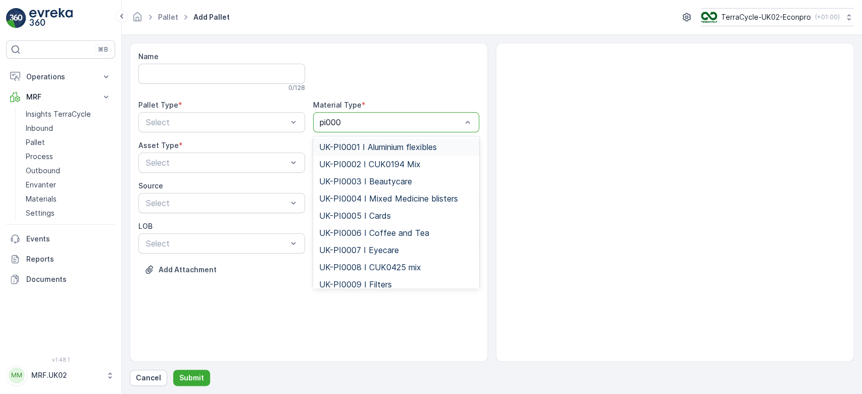
type input "pi0004"
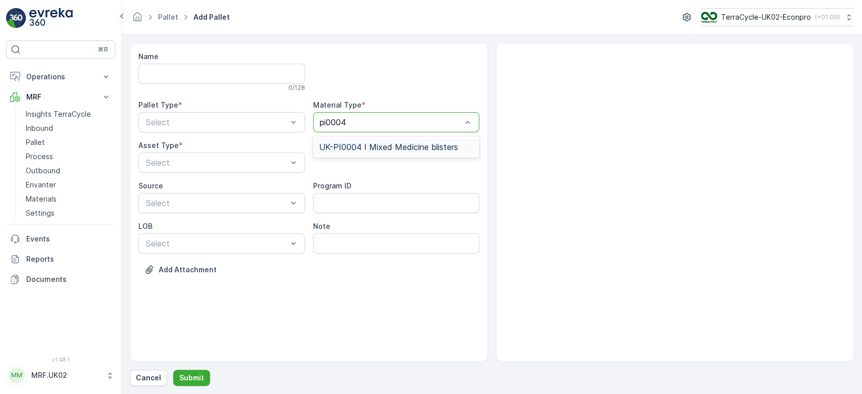
click at [386, 151] on div "UK-PI0004 I Mixed Medicine blisters" at bounding box center [396, 146] width 167 height 17
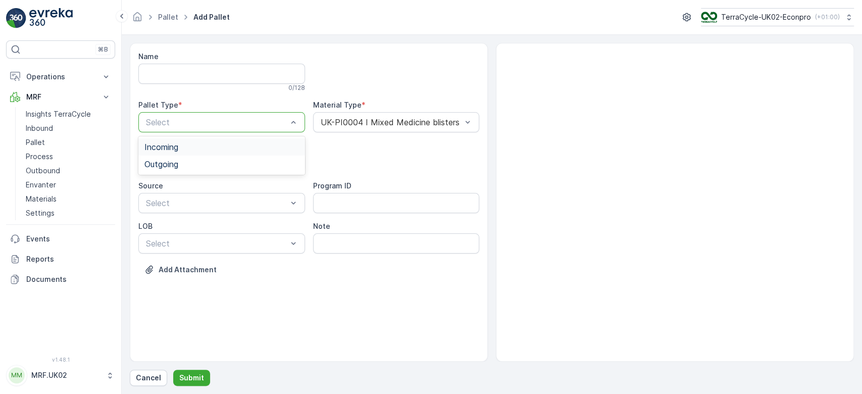
click at [254, 123] on div at bounding box center [216, 122] width 143 height 9
click at [231, 149] on div "Incoming" at bounding box center [221, 146] width 154 height 9
click at [229, 164] on div at bounding box center [216, 162] width 143 height 9
click at [195, 205] on div "Pallet" at bounding box center [221, 204] width 154 height 9
click at [190, 378] on p "Submit" at bounding box center [191, 377] width 25 height 10
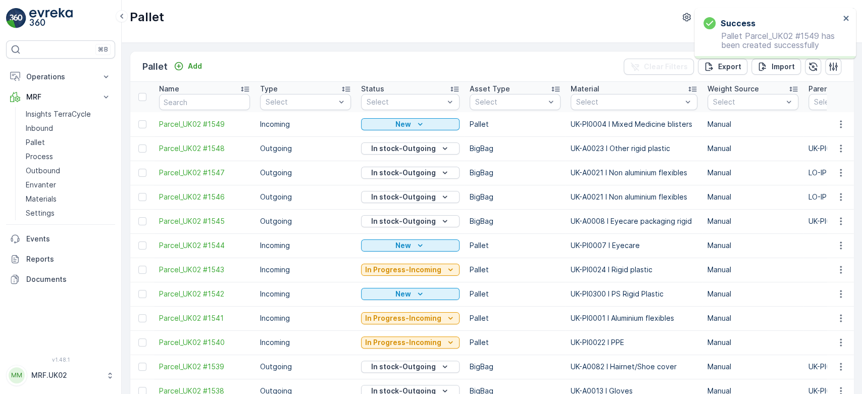
click at [839, 121] on icon "button" at bounding box center [840, 124] width 2 height 8
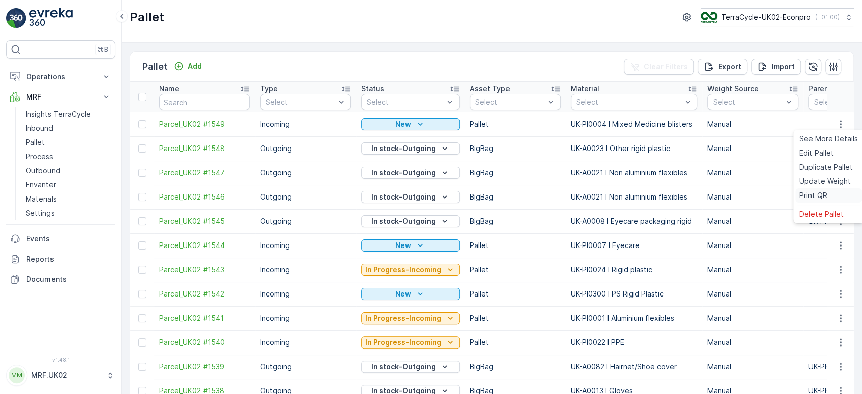
click at [820, 195] on span "Print QR" at bounding box center [813, 195] width 28 height 10
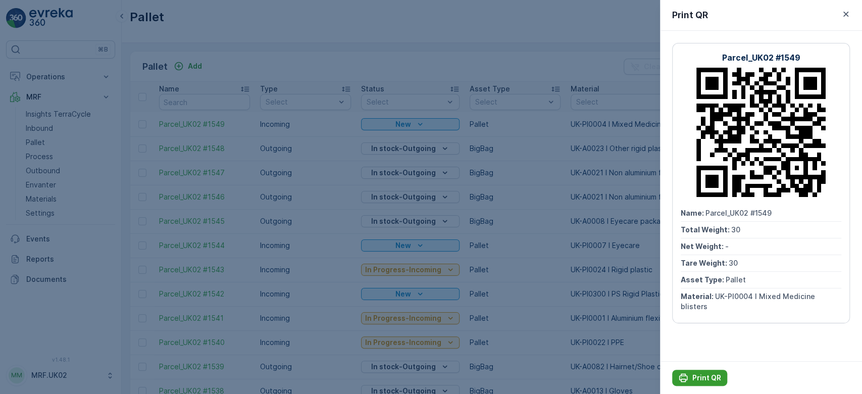
click at [705, 375] on p "Print QR" at bounding box center [706, 377] width 29 height 10
click at [247, 141] on div at bounding box center [431, 197] width 862 height 394
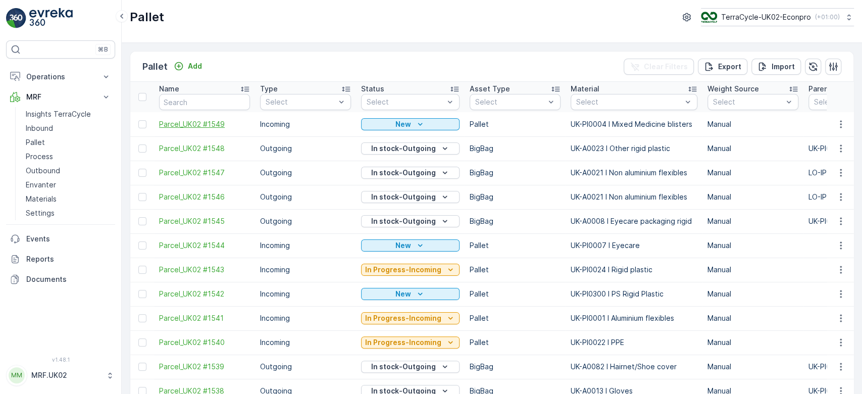
click at [212, 120] on span "Parcel_UK02 #1549" at bounding box center [204, 124] width 91 height 10
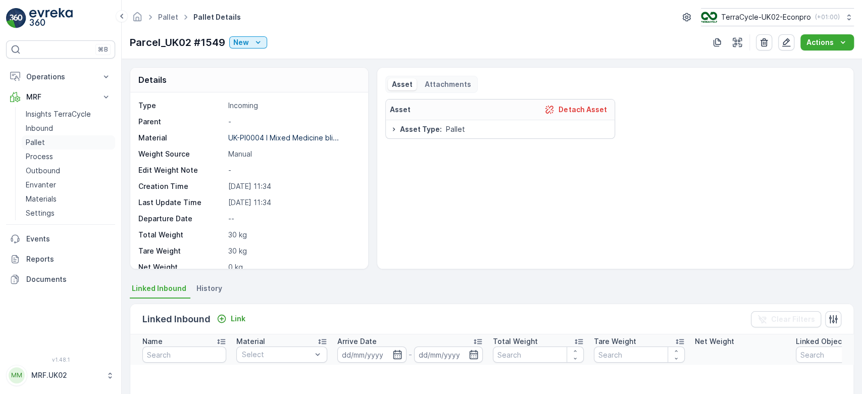
click at [47, 139] on link "Pallet" at bounding box center [68, 142] width 93 height 14
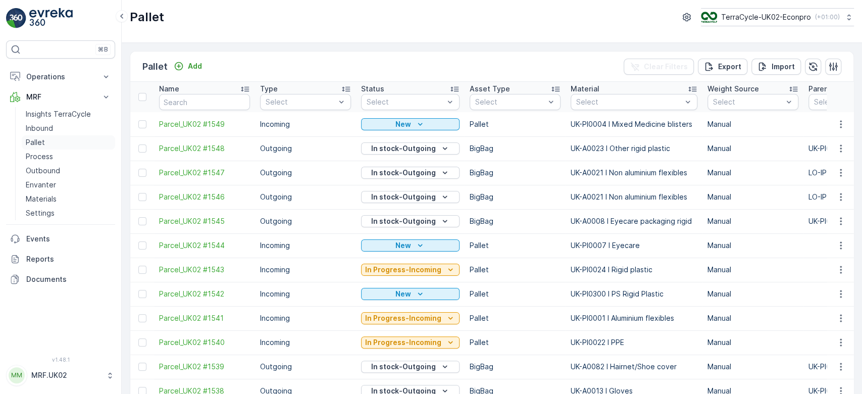
click at [50, 144] on link "Pallet" at bounding box center [68, 142] width 93 height 14
click at [174, 103] on input "text" at bounding box center [204, 102] width 91 height 16
type input "1529"
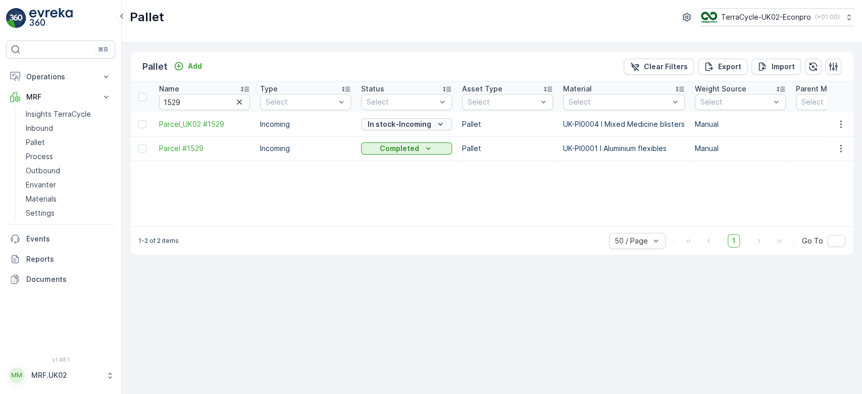
click at [397, 123] on p "In stock-Incoming" at bounding box center [399, 124] width 64 height 10
click at [582, 187] on div "Name 1529 Type Select Status Select Asset Type Select Material Select Weight So…" at bounding box center [491, 154] width 723 height 144
click at [188, 66] on p "Add" at bounding box center [195, 66] width 14 height 10
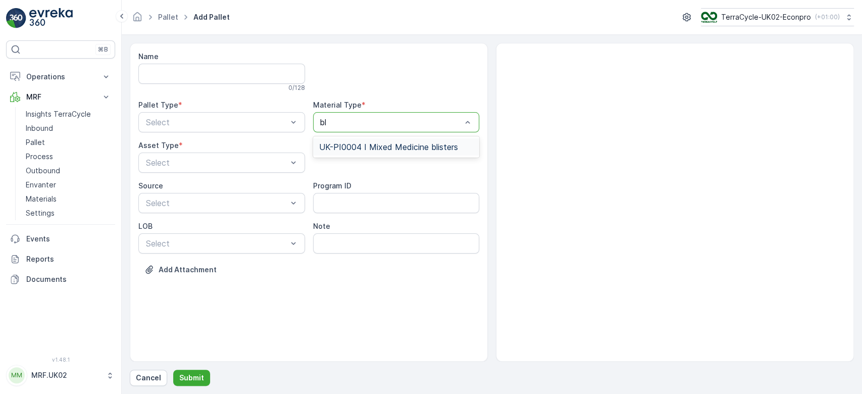
type input "b"
type input "medicine"
click at [437, 143] on div "UK-A0016 I Medicine packets" at bounding box center [396, 146] width 154 height 9
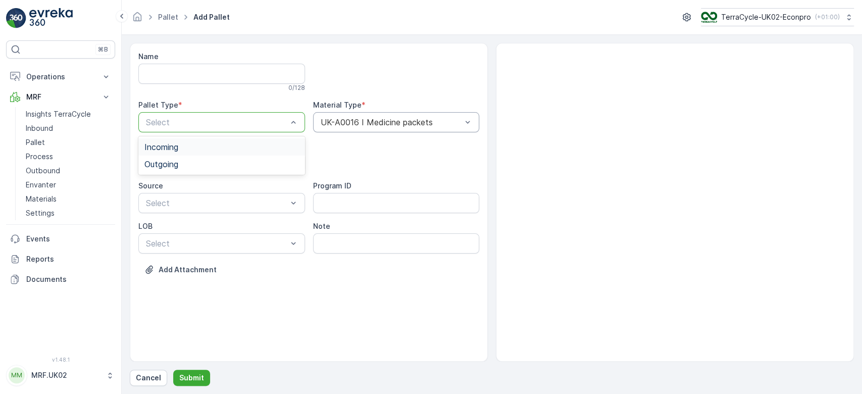
click at [250, 121] on div at bounding box center [216, 122] width 143 height 9
click at [223, 166] on div "Outgoing" at bounding box center [221, 163] width 154 height 9
click at [223, 166] on div at bounding box center [216, 162] width 143 height 9
click at [198, 240] on div "BigBag" at bounding box center [221, 238] width 154 height 9
click at [180, 376] on p "Submit" at bounding box center [191, 377] width 25 height 10
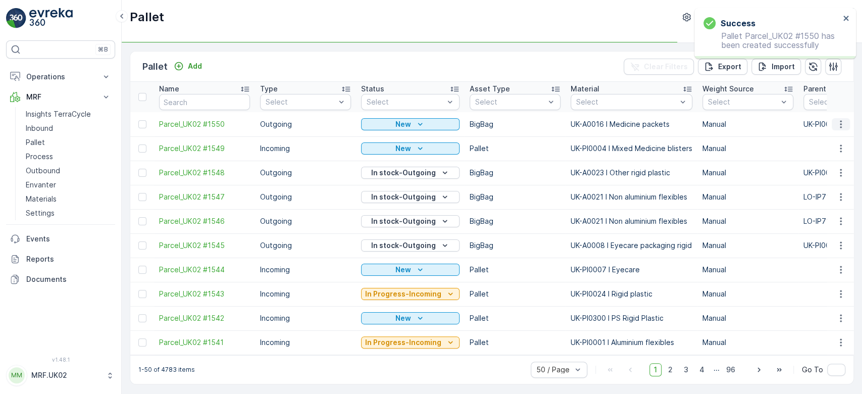
click at [838, 122] on icon "button" at bounding box center [840, 124] width 10 height 10
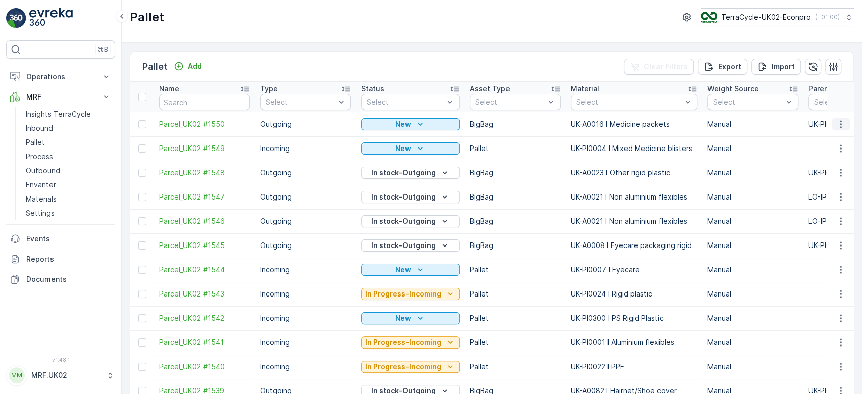
click at [840, 120] on icon "button" at bounding box center [840, 124] width 10 height 10
click at [821, 195] on span "Print QR" at bounding box center [813, 195] width 28 height 10
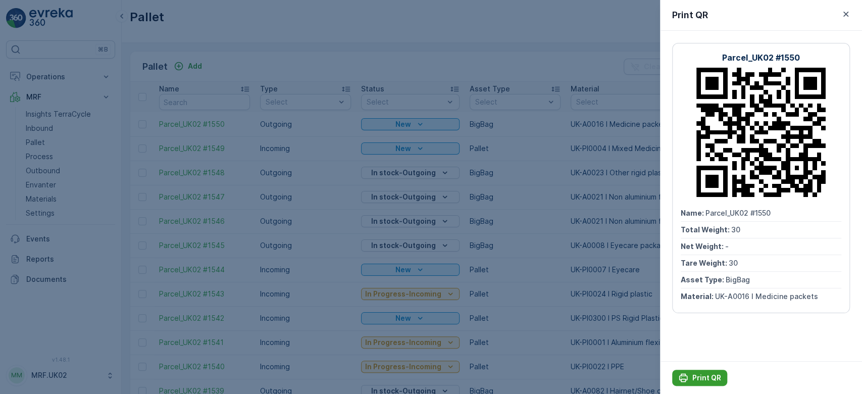
click at [700, 380] on p "Print QR" at bounding box center [706, 377] width 29 height 10
click at [38, 155] on div at bounding box center [431, 197] width 862 height 394
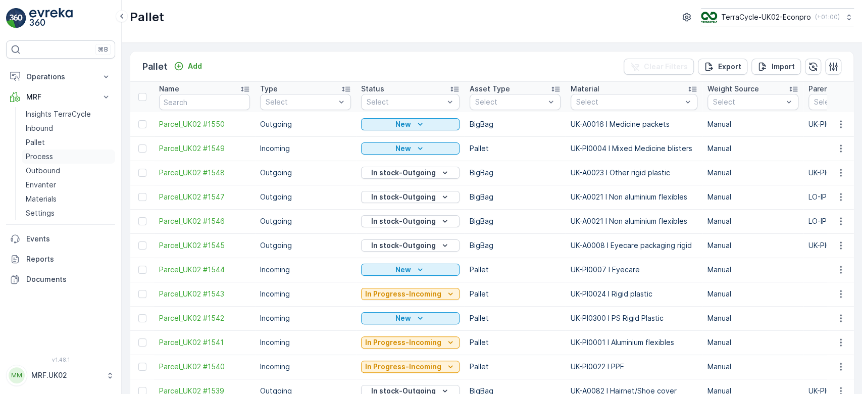
click at [38, 155] on p "Process" at bounding box center [39, 156] width 27 height 10
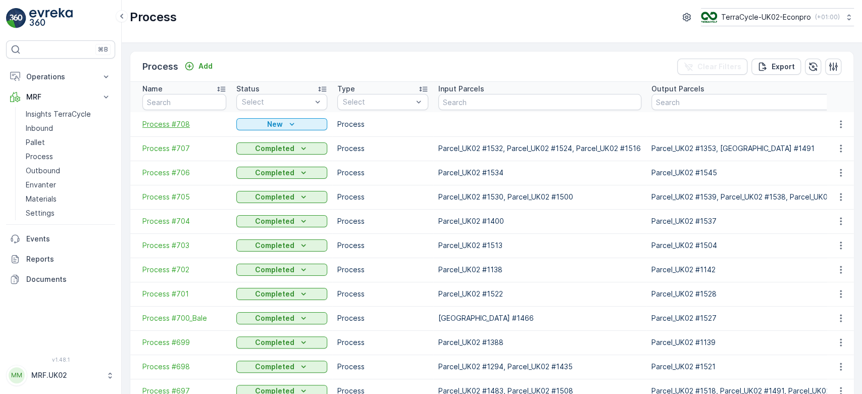
click at [162, 124] on span "Process #708" at bounding box center [184, 124] width 84 height 10
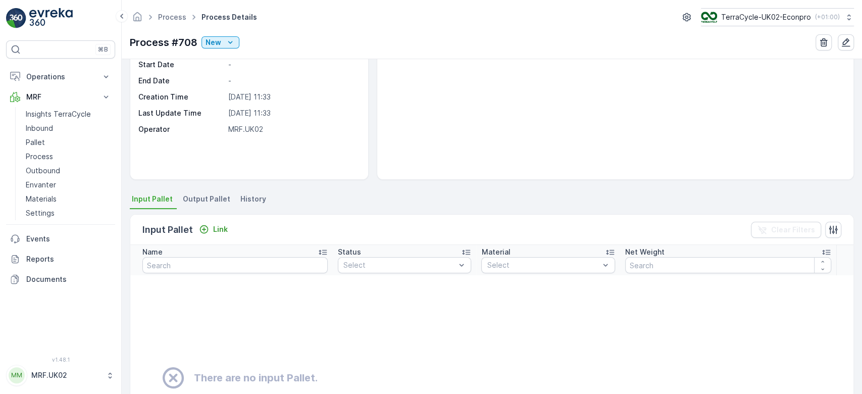
scroll to position [90, 0]
click at [213, 229] on p "Link" at bounding box center [220, 229] width 15 height 10
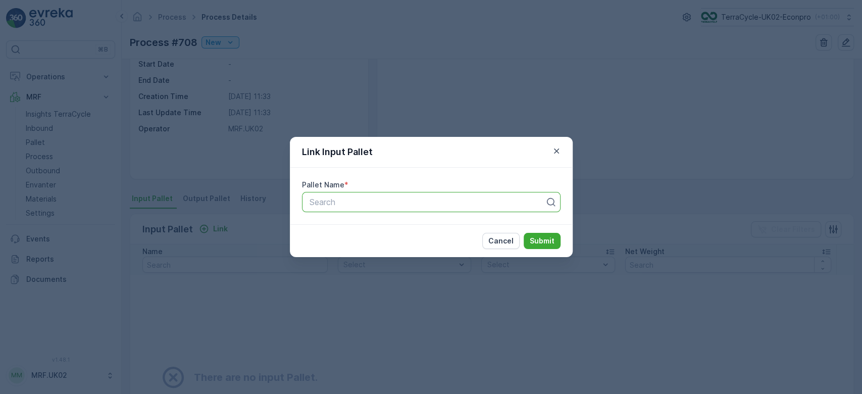
click at [343, 202] on div at bounding box center [426, 201] width 237 height 9
type input "1529"
click at [400, 238] on div "Parcel_UK02 #1529" at bounding box center [430, 243] width 258 height 17
click at [544, 235] on button "Submit" at bounding box center [541, 241] width 37 height 16
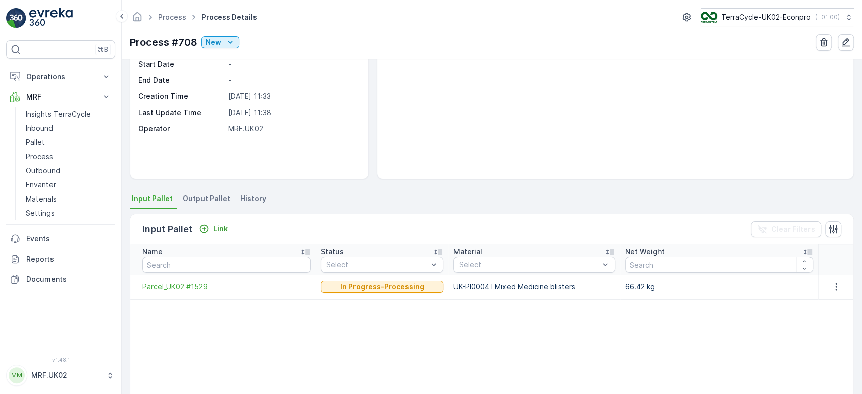
click at [196, 280] on td "Parcel_UK02 #1529" at bounding box center [222, 287] width 185 height 24
click at [194, 286] on span "Parcel_UK02 #1529" at bounding box center [226, 287] width 168 height 10
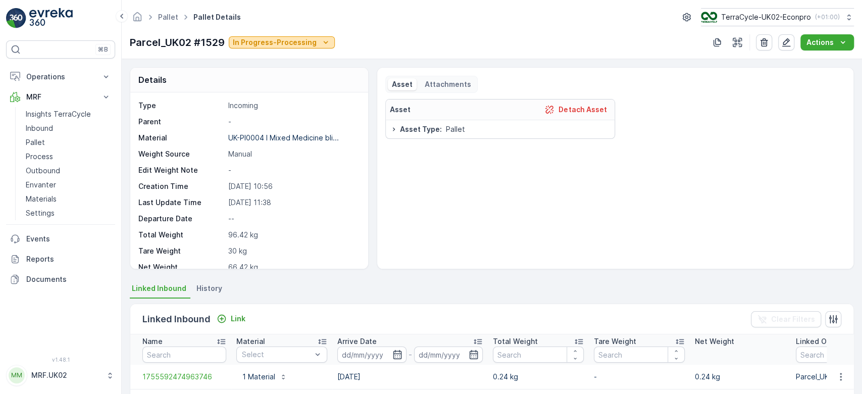
click at [292, 40] on p "In Progress-Processing" at bounding box center [275, 42] width 84 height 10
click at [394, 34] on div "Parcel_UK02 #1529 In Progress-Processing Actions" at bounding box center [492, 42] width 724 height 16
click at [34, 150] on link "Process" at bounding box center [68, 156] width 93 height 14
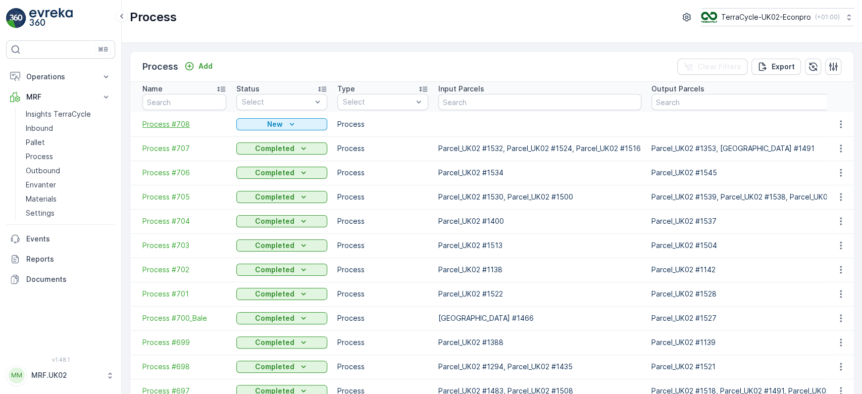
click at [181, 124] on span "Process #708" at bounding box center [184, 124] width 84 height 10
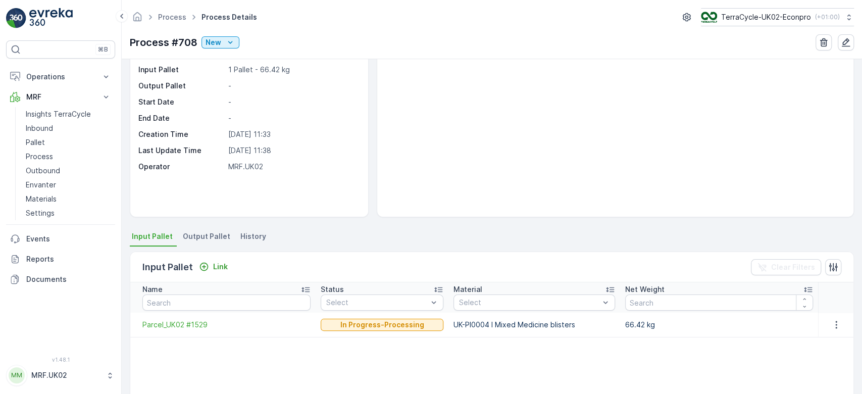
scroll to position [51, 0]
click at [154, 325] on span "Parcel_UK02 #1529" at bounding box center [226, 325] width 168 height 10
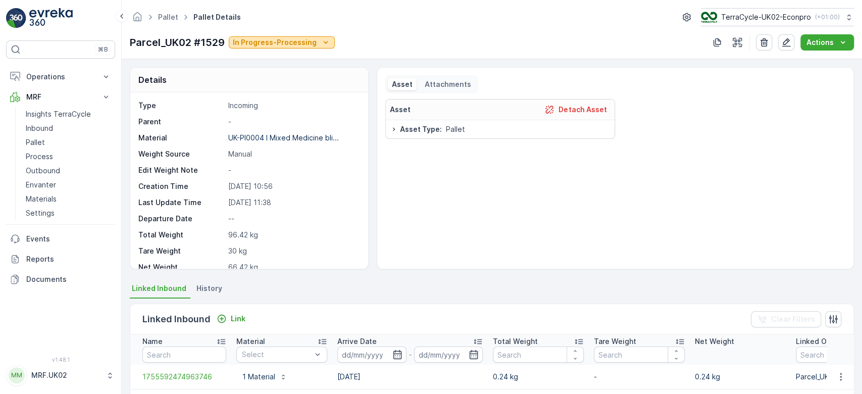
click at [315, 38] on div "In Progress-Processing" at bounding box center [282, 42] width 98 height 10
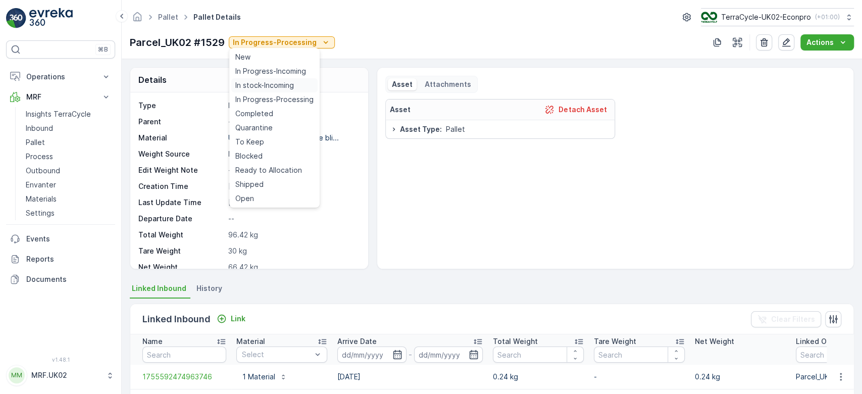
click at [284, 85] on span "In stock-Incoming" at bounding box center [264, 85] width 59 height 10
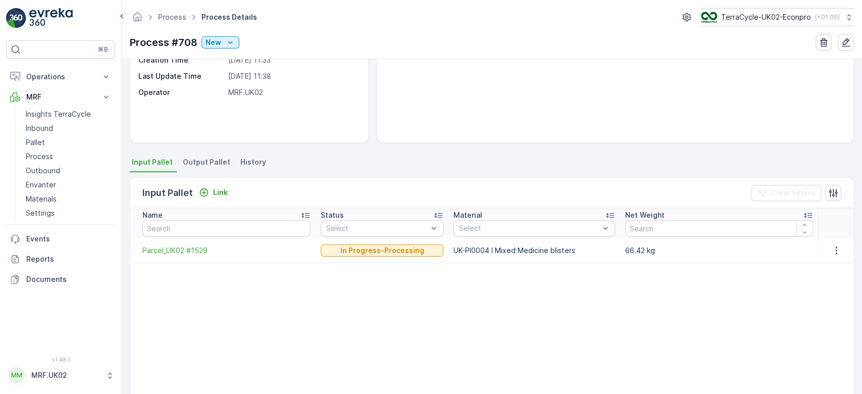
scroll to position [127, 0]
click at [209, 162] on span "Output Pallet" at bounding box center [206, 161] width 47 height 10
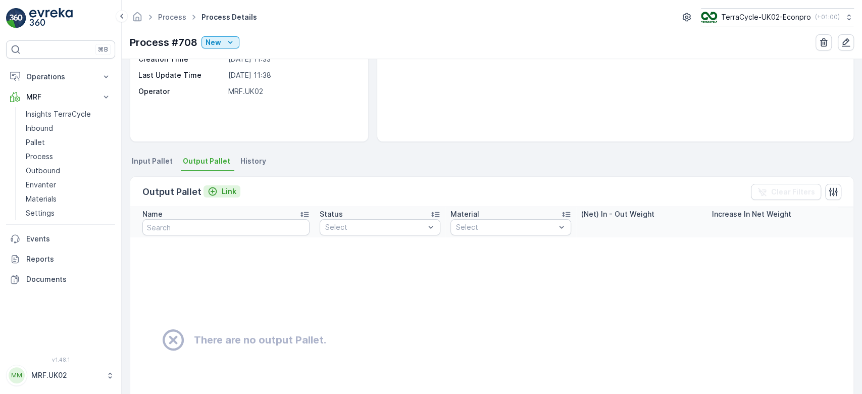
click at [222, 188] on p "Link" at bounding box center [229, 191] width 15 height 10
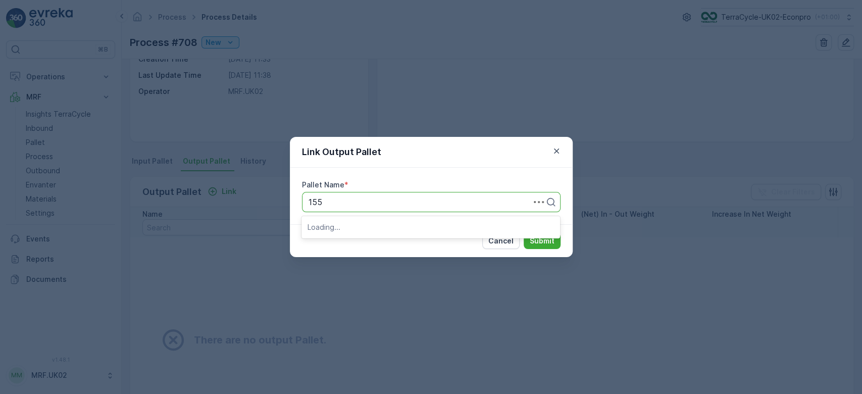
type input "1550"
click at [371, 243] on span "Parcel_UK02 #1550" at bounding box center [344, 243] width 74 height 9
click at [536, 237] on p "Submit" at bounding box center [541, 241] width 25 height 10
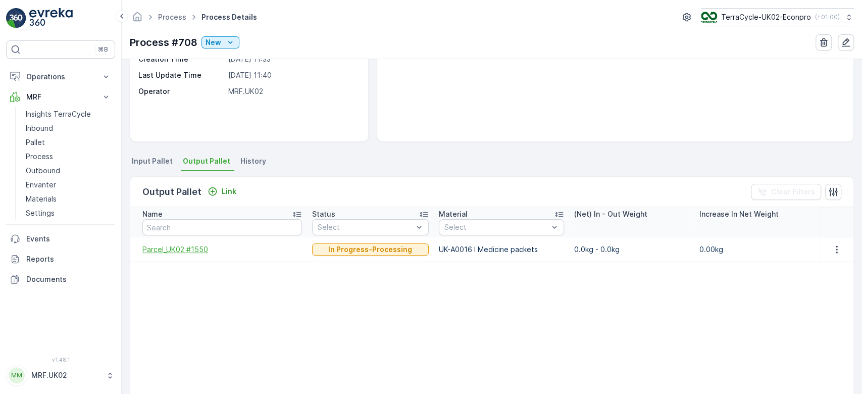
click at [200, 245] on span "Parcel_UK02 #1550" at bounding box center [221, 249] width 159 height 10
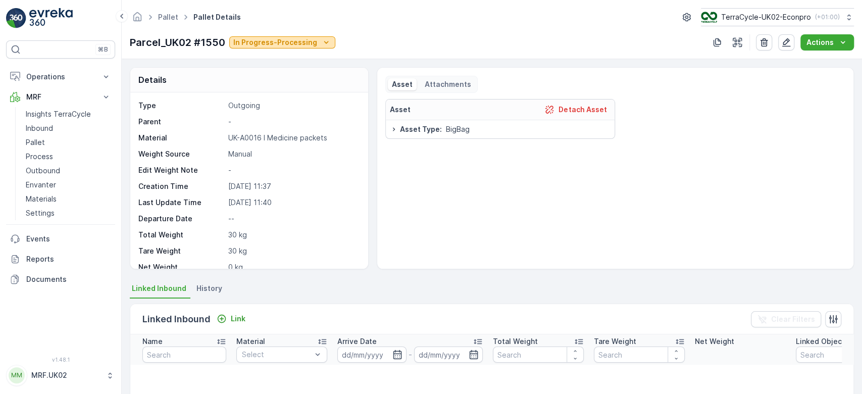
click at [291, 45] on p "In Progress-Processing" at bounding box center [275, 42] width 84 height 10
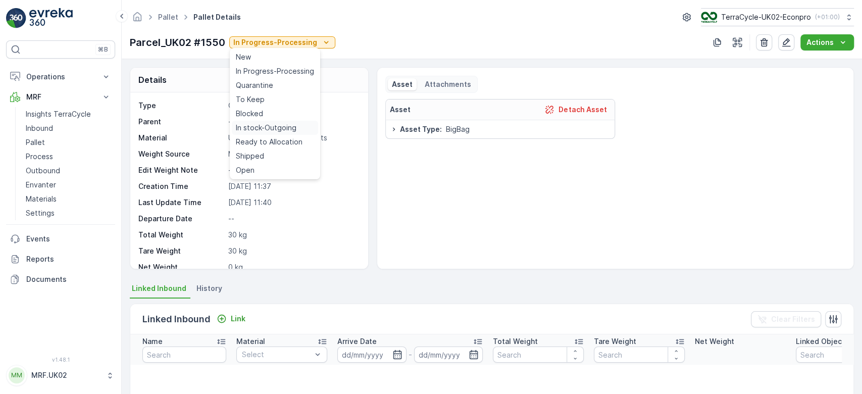
click at [277, 130] on span "In stock-Outgoing" at bounding box center [266, 128] width 61 height 10
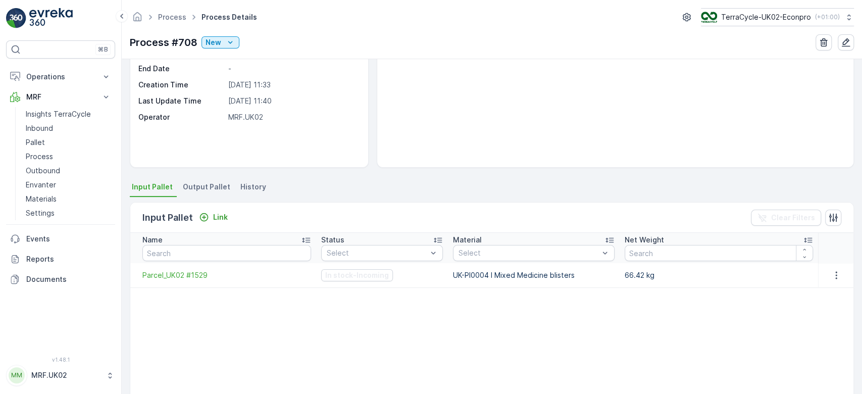
scroll to position [102, 0]
click at [193, 183] on span "Output Pallet" at bounding box center [206, 186] width 47 height 10
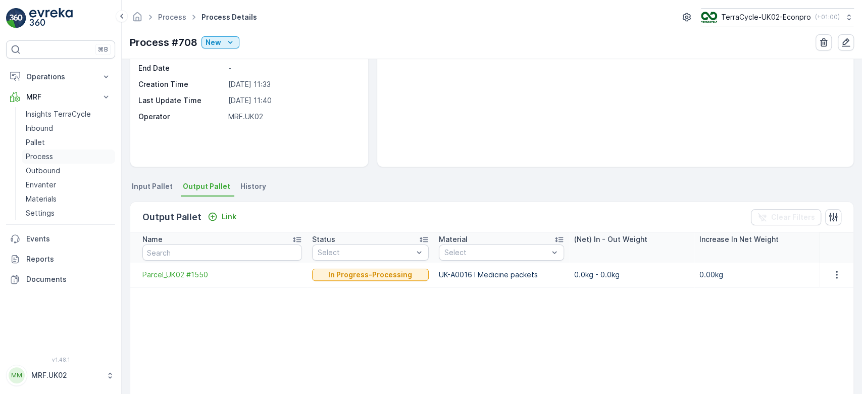
click at [51, 159] on p "Process" at bounding box center [39, 156] width 27 height 10
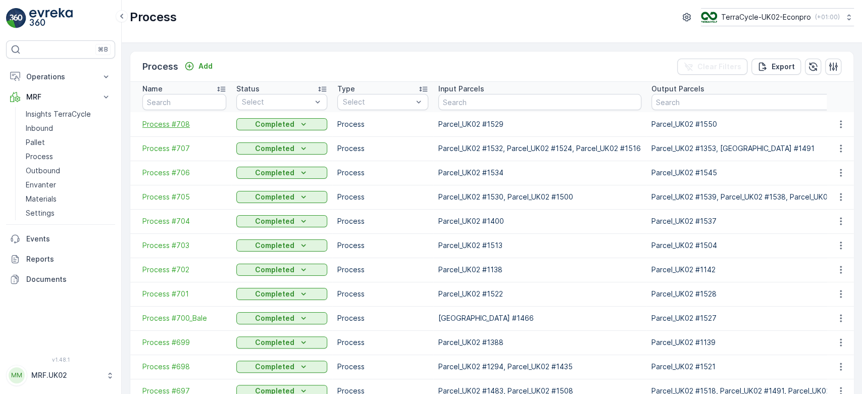
click at [171, 127] on span "Process #708" at bounding box center [184, 124] width 84 height 10
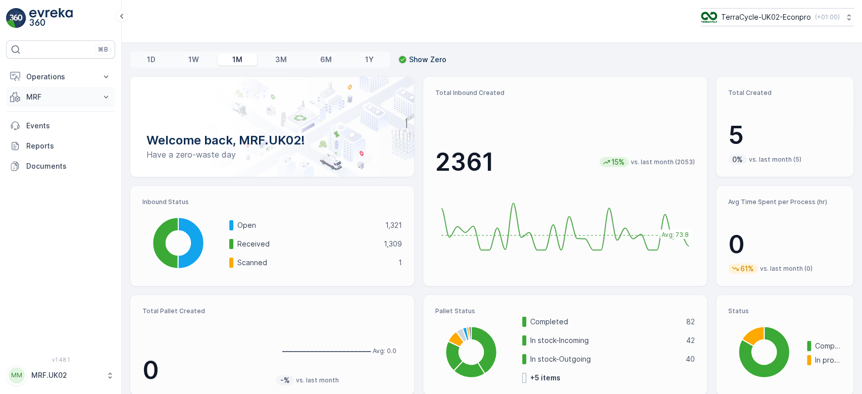
click at [85, 100] on p "MRF" at bounding box center [60, 97] width 69 height 10
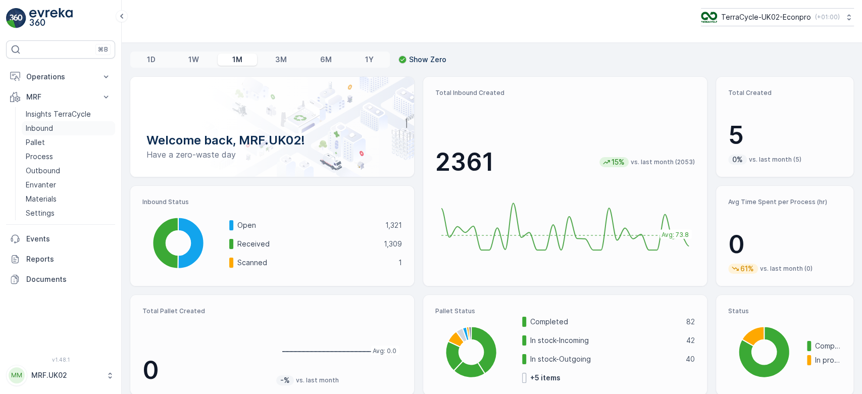
click at [54, 134] on link "Inbound" at bounding box center [68, 128] width 93 height 14
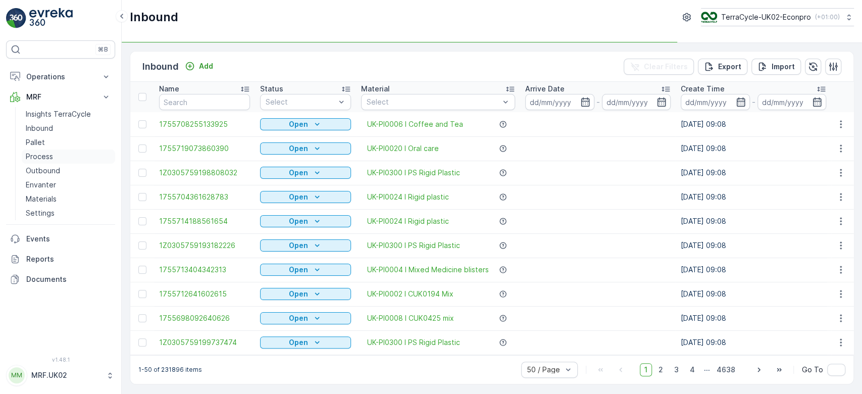
click at [39, 156] on p "Process" at bounding box center [39, 156] width 27 height 10
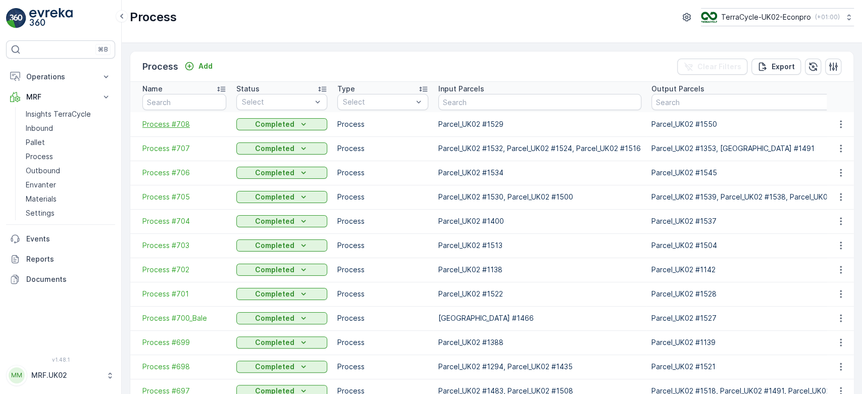
click at [167, 124] on span "Process #708" at bounding box center [184, 124] width 84 height 10
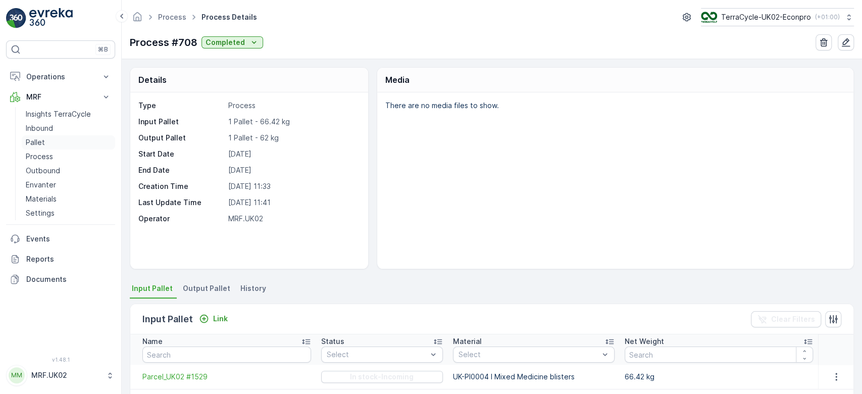
click at [43, 141] on p "Pallet" at bounding box center [35, 142] width 19 height 10
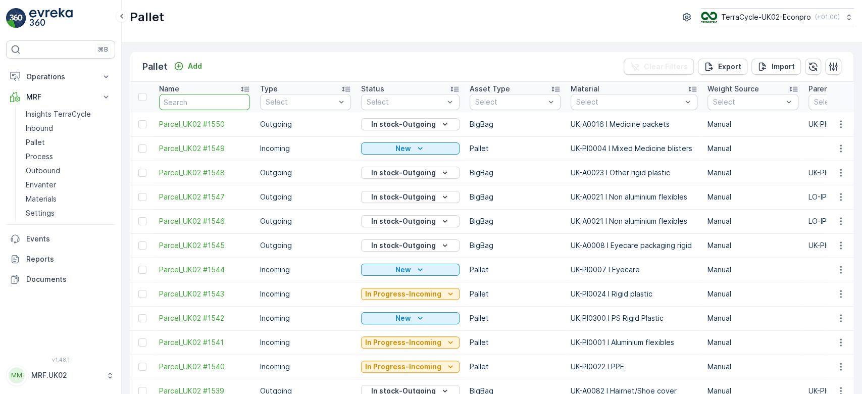
click at [191, 101] on input "text" at bounding box center [204, 102] width 91 height 16
type input "FD"
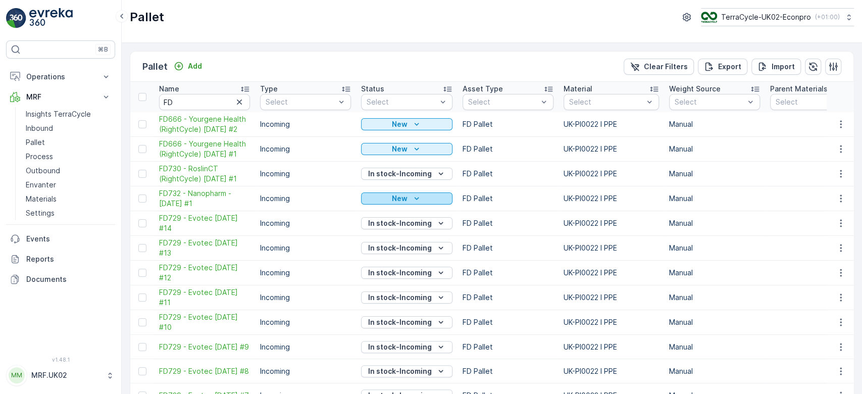
click at [390, 196] on div "New" at bounding box center [406, 198] width 83 height 10
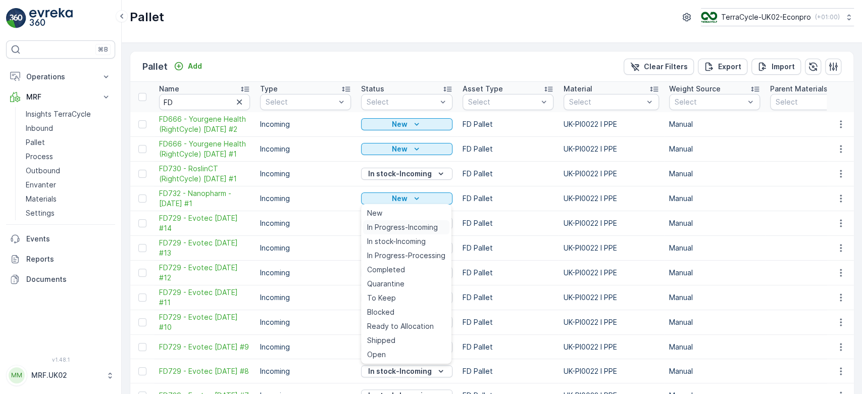
click at [392, 226] on span "In Progress-Incoming" at bounding box center [402, 227] width 71 height 10
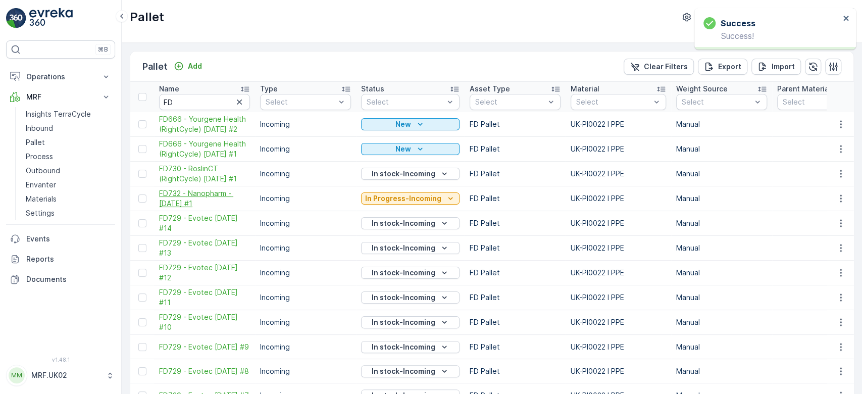
click at [197, 195] on span "FD732 - Nanopharm - [DATE] #1" at bounding box center [204, 198] width 91 height 20
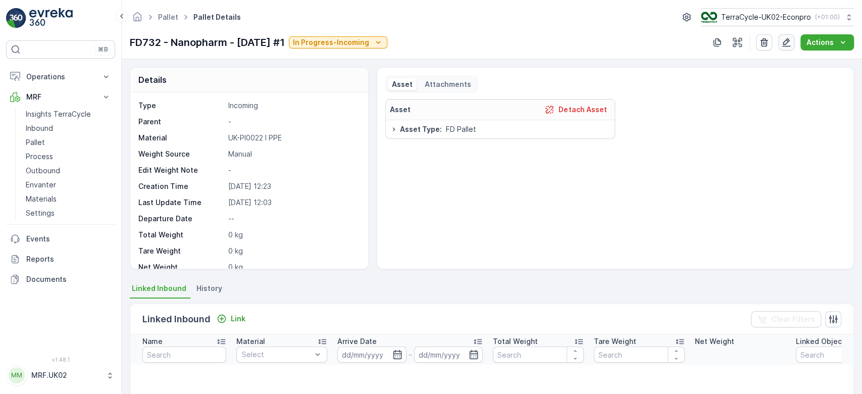
click at [786, 41] on icon "button" at bounding box center [786, 42] width 9 height 9
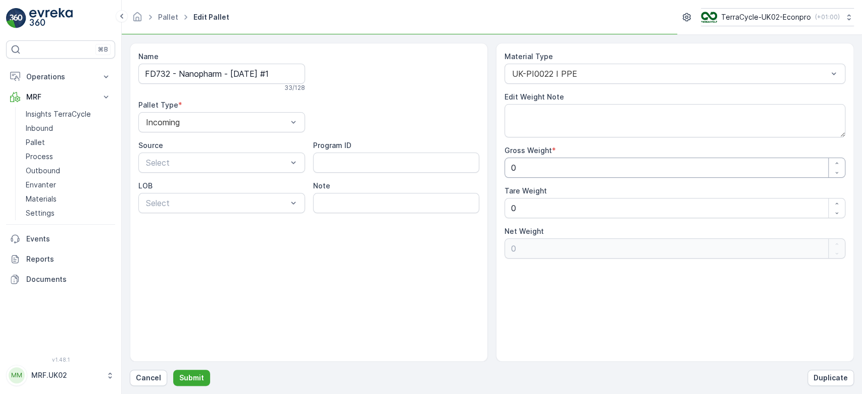
click at [533, 171] on Weight "0" at bounding box center [674, 167] width 341 height 20
type Weight "7"
type Weight "77"
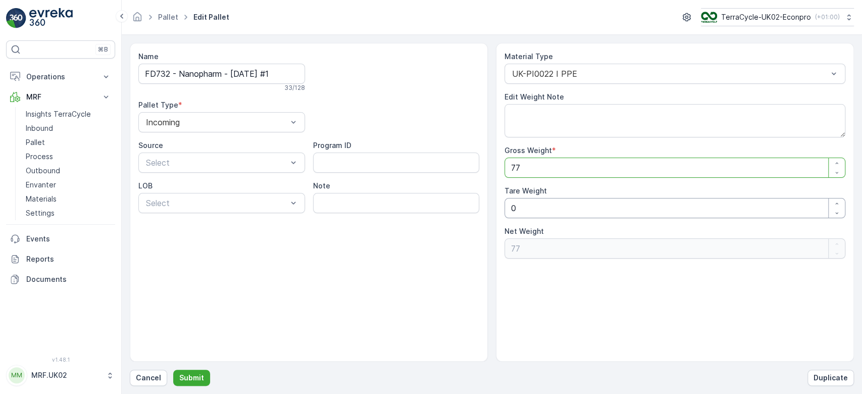
type Weight "77"
click at [528, 210] on Weight "0" at bounding box center [674, 208] width 341 height 20
type Weight "0"
type Weight "1"
type Weight "76"
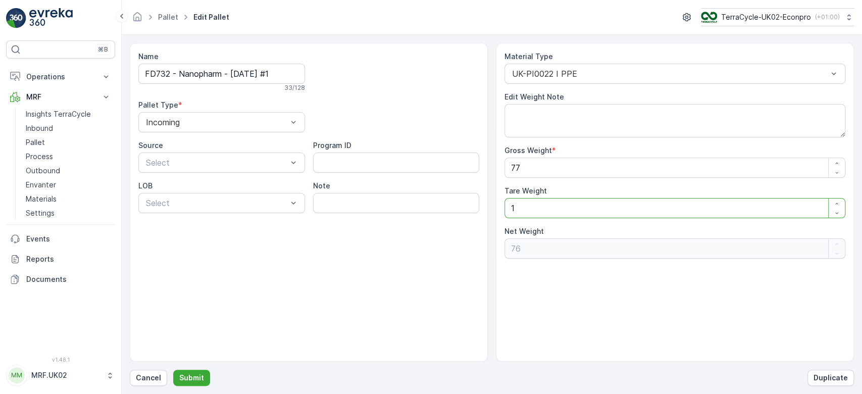
type Weight "12"
type Weight "65"
type Weight "12"
click at [193, 378] on p "Submit" at bounding box center [191, 377] width 25 height 10
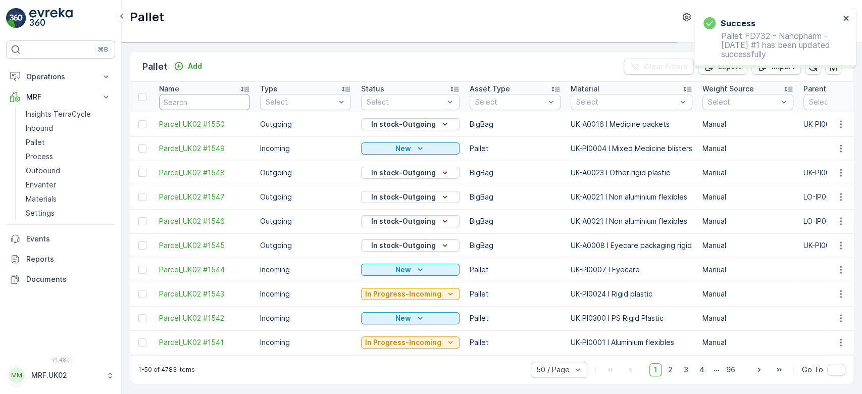
click at [182, 99] on input "text" at bounding box center [204, 102] width 91 height 16
type input "FD"
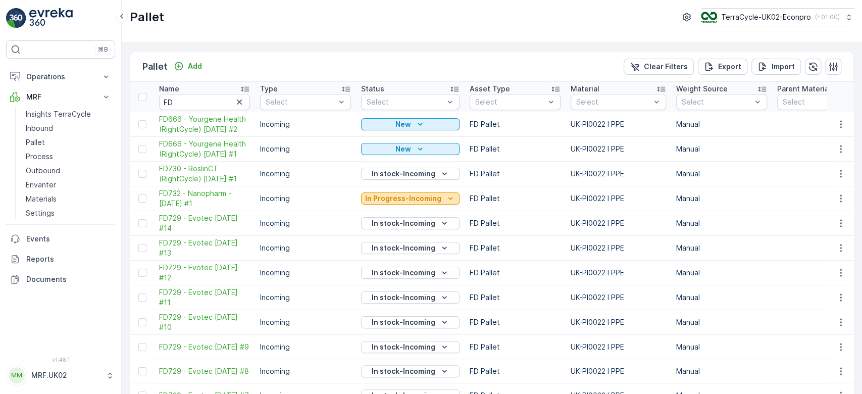
click at [407, 198] on p "In Progress-Incoming" at bounding box center [403, 198] width 76 height 10
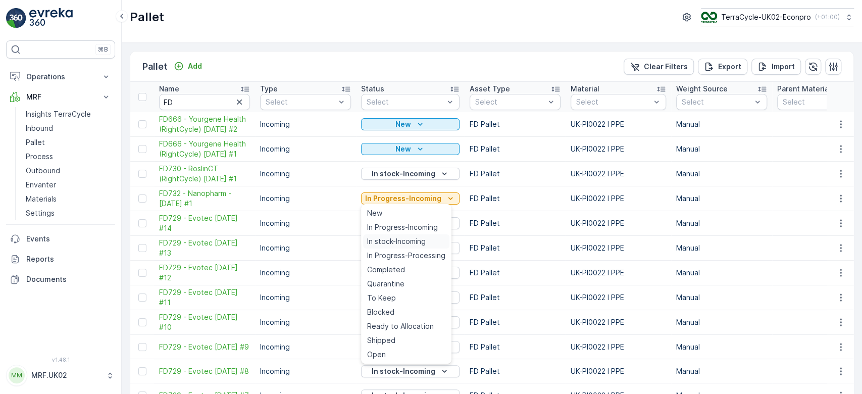
click at [396, 240] on span "In stock-Incoming" at bounding box center [396, 241] width 59 height 10
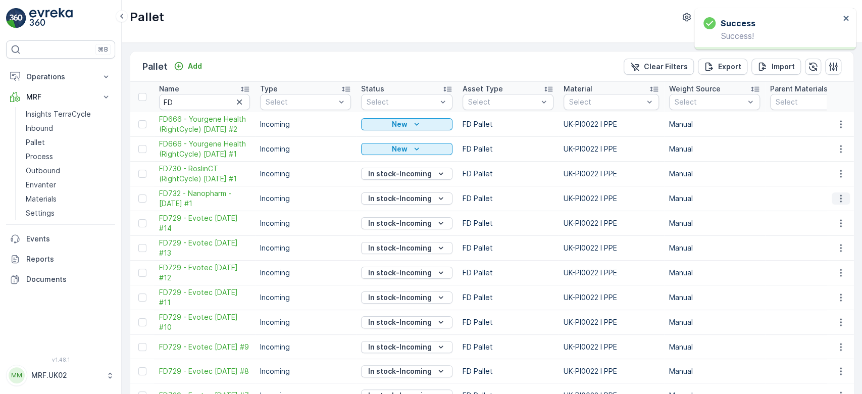
click at [836, 196] on icon "button" at bounding box center [840, 198] width 10 height 10
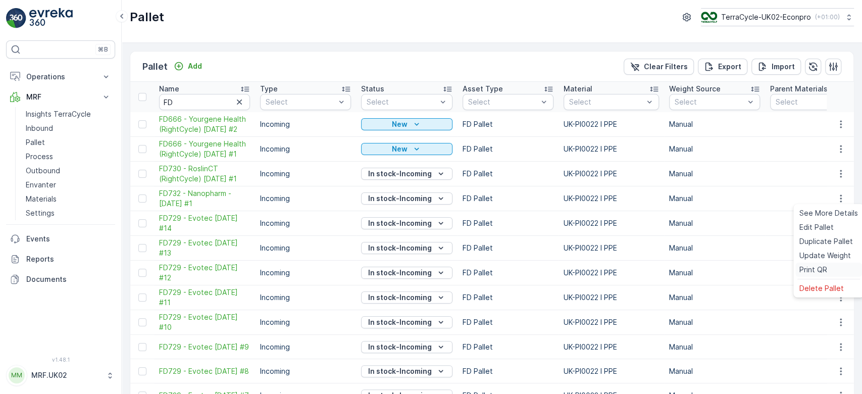
click at [817, 266] on span "Print QR" at bounding box center [813, 269] width 28 height 10
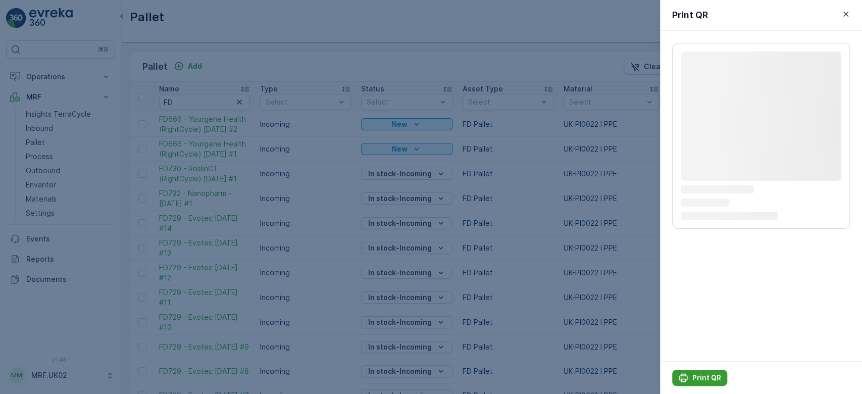
click at [698, 378] on p "Print QR" at bounding box center [706, 377] width 29 height 10
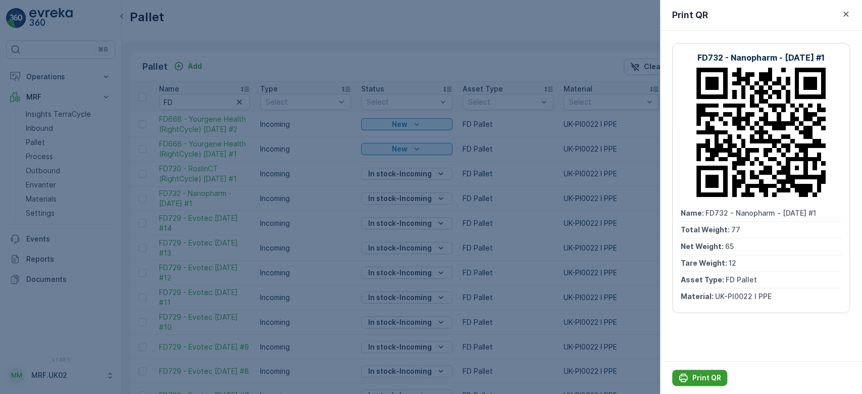
click at [698, 378] on p "Print QR" at bounding box center [706, 377] width 29 height 10
click at [408, 62] on div at bounding box center [431, 197] width 862 height 394
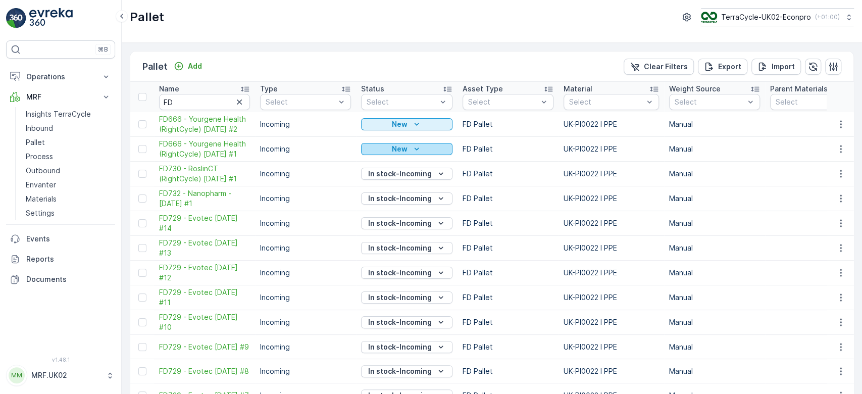
click at [407, 149] on div "New" at bounding box center [406, 149] width 83 height 10
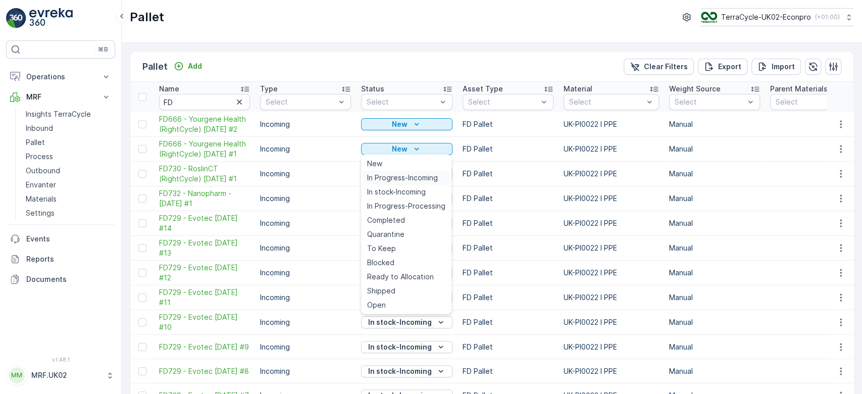
click at [398, 178] on span "In Progress-Incoming" at bounding box center [402, 178] width 71 height 10
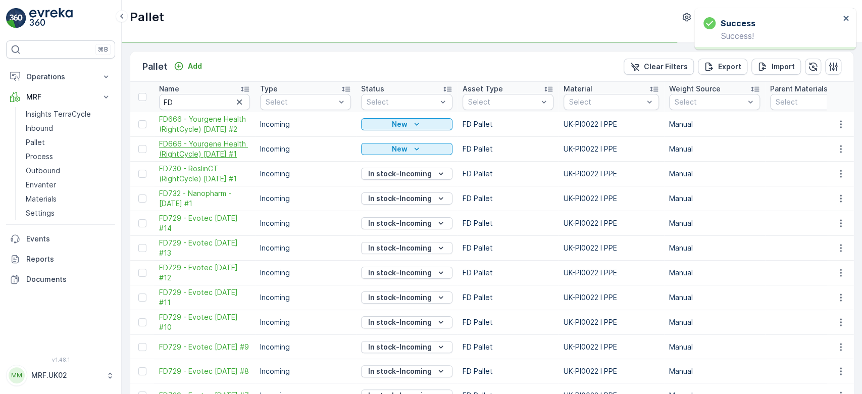
click at [210, 147] on span "FD666 - Yourgene Health (RightCycle) [DATE] #1" at bounding box center [204, 149] width 91 height 20
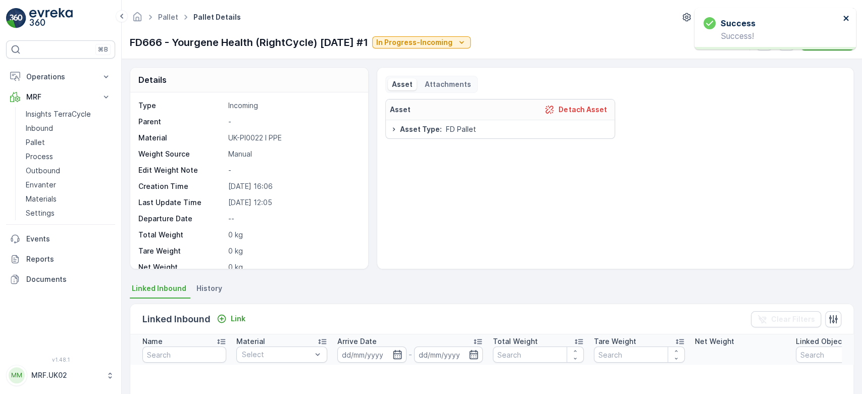
click at [845, 18] on icon "close" at bounding box center [845, 18] width 5 height 5
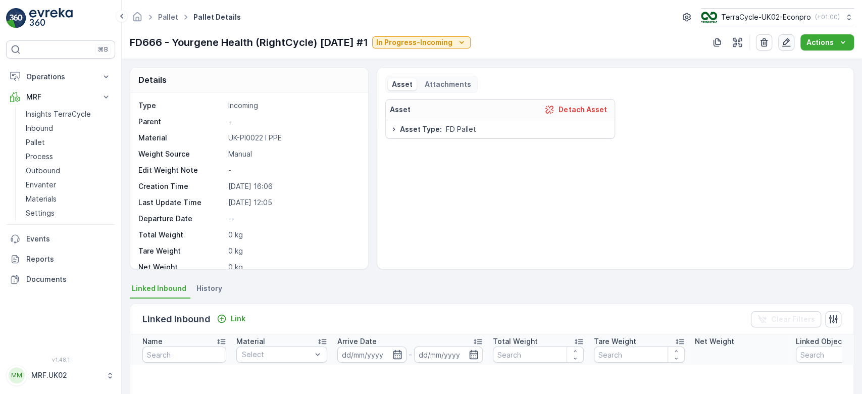
click at [789, 42] on icon "button" at bounding box center [786, 42] width 10 height 10
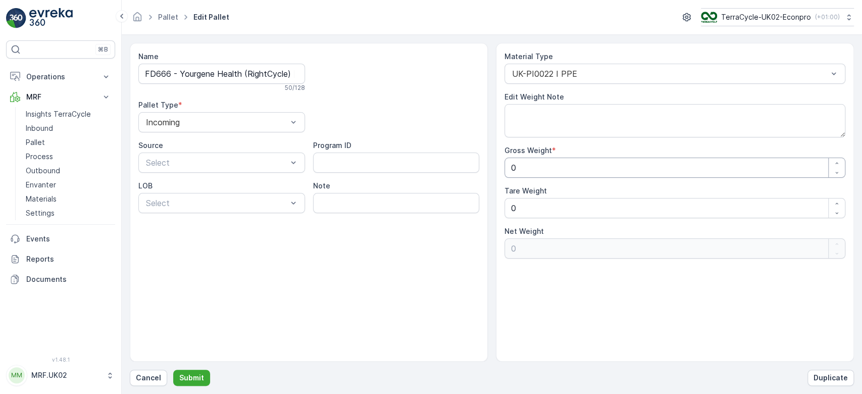
click at [543, 172] on Weight "0" at bounding box center [674, 167] width 341 height 20
type Weight "02"
type Weight "2"
type Weight "020"
type Weight "20"
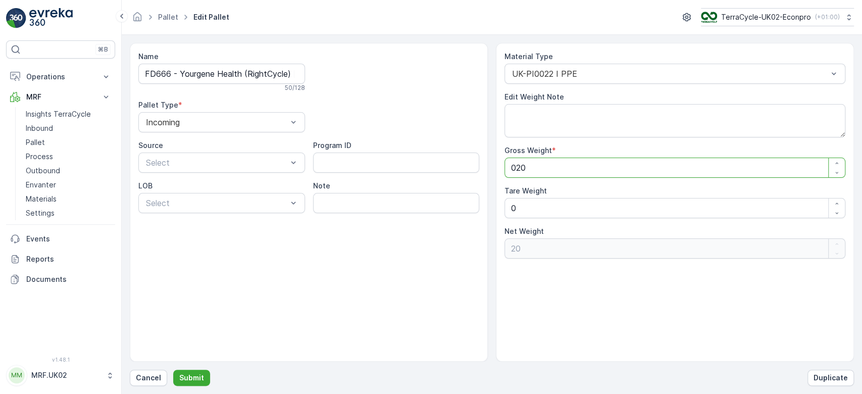
type Weight "0203"
type Weight "203"
click at [516, 170] on Weight "0203" at bounding box center [674, 167] width 341 height 20
type Weight "203"
click at [526, 209] on Weight "0" at bounding box center [674, 208] width 341 height 20
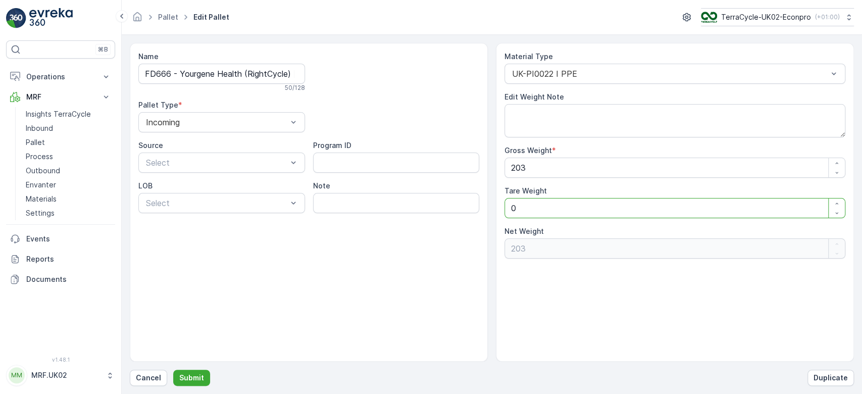
type Weight "0"
type Weight "1"
type Weight "202"
type Weight "15"
type Weight "188"
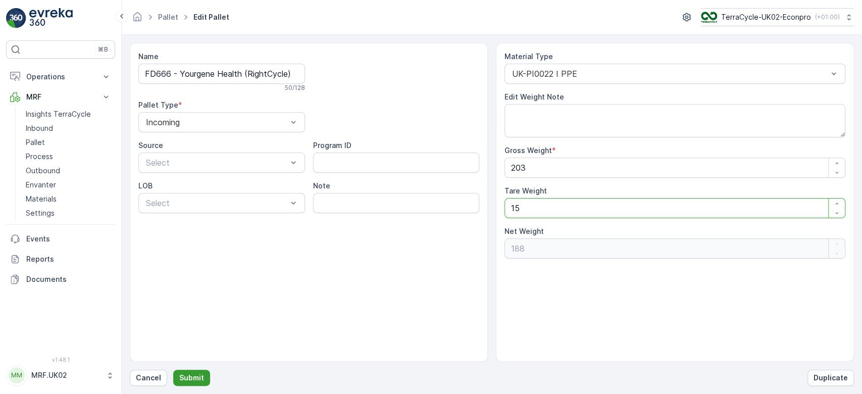
type Weight "15"
click at [192, 373] on p "Submit" at bounding box center [191, 377] width 25 height 10
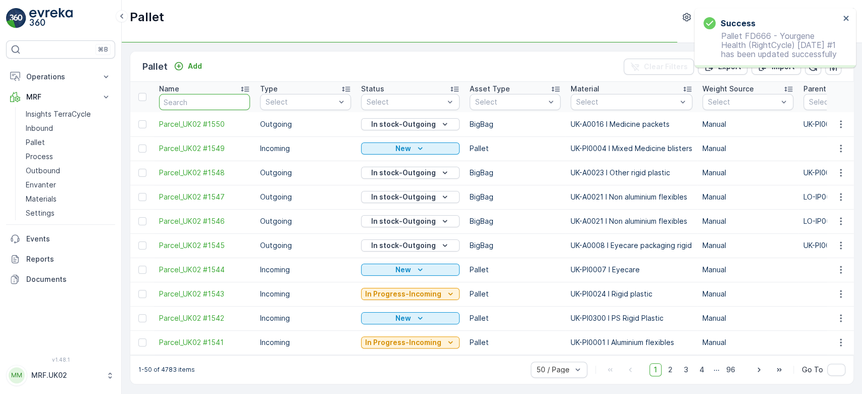
click at [206, 105] on input "text" at bounding box center [204, 102] width 91 height 16
type input "FDF"
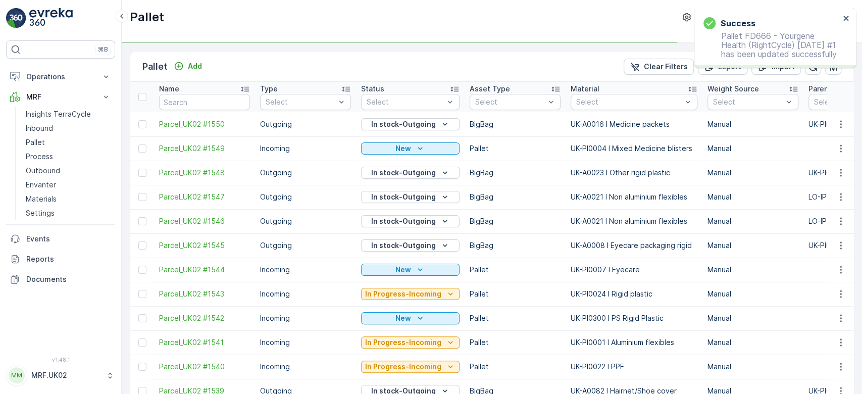
type input "FDF"
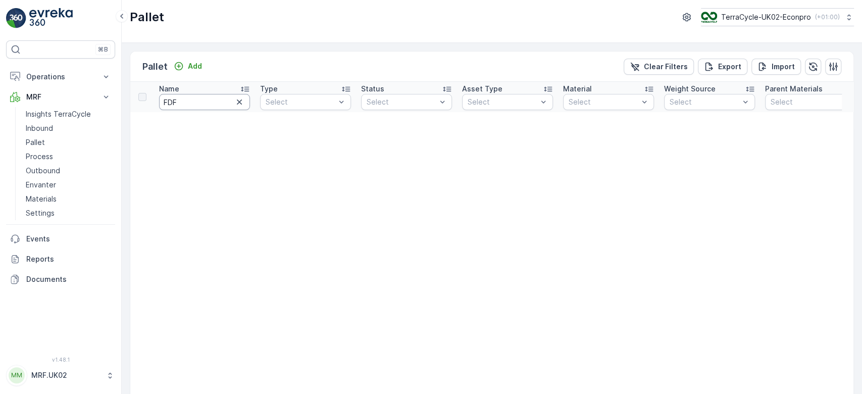
click at [193, 103] on input "FDF" at bounding box center [204, 102] width 91 height 16
type input "FD"
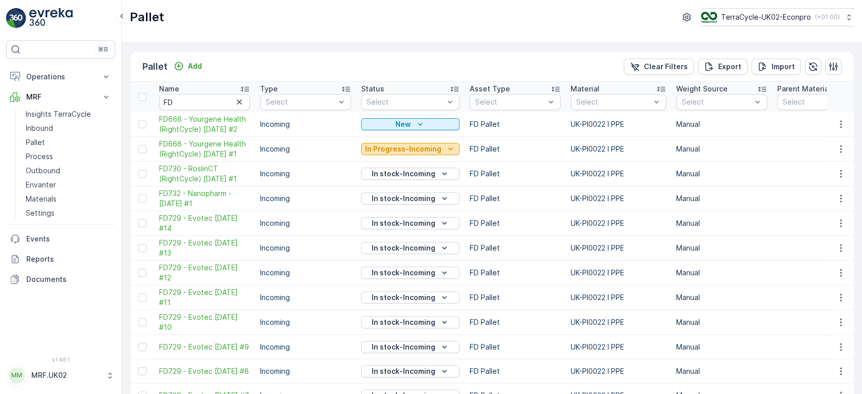
click at [396, 150] on p "In Progress-Incoming" at bounding box center [403, 149] width 76 height 10
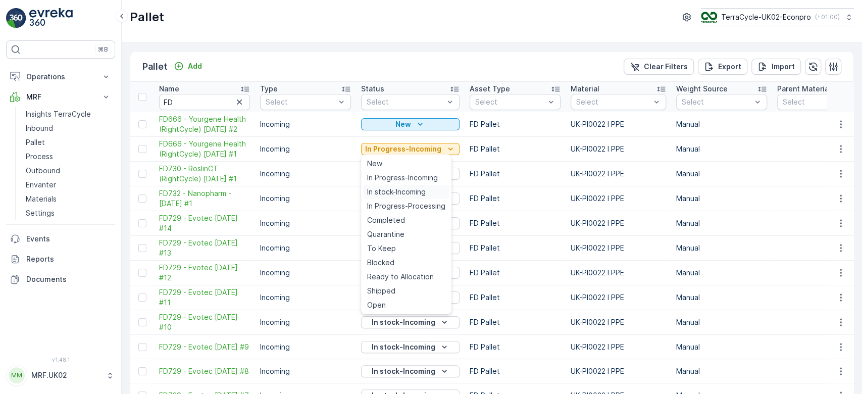
click at [388, 191] on span "In stock-Incoming" at bounding box center [396, 192] width 59 height 10
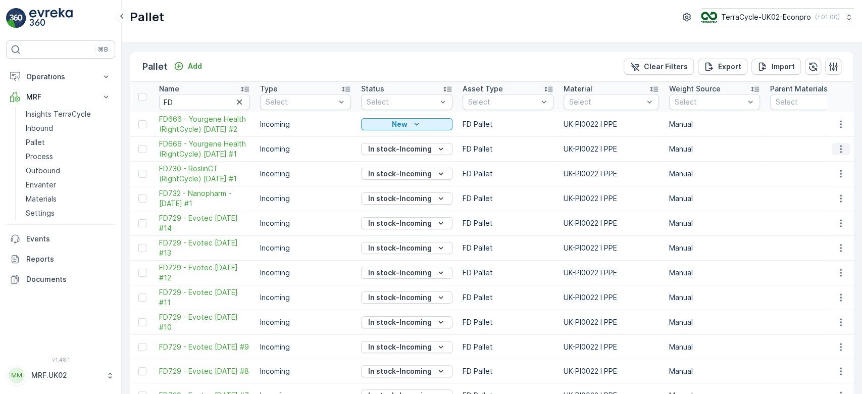
click at [839, 148] on icon "button" at bounding box center [840, 149] width 2 height 8
click at [826, 218] on div "Print QR" at bounding box center [828, 220] width 67 height 14
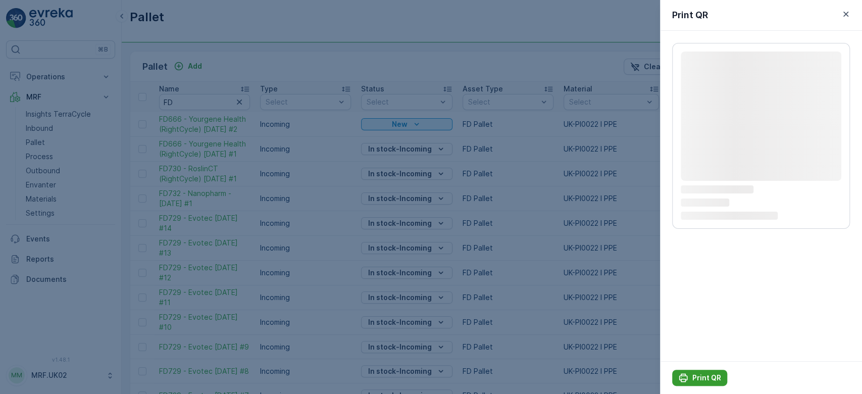
click at [686, 377] on icon "Print QR" at bounding box center [683, 377] width 9 height 9
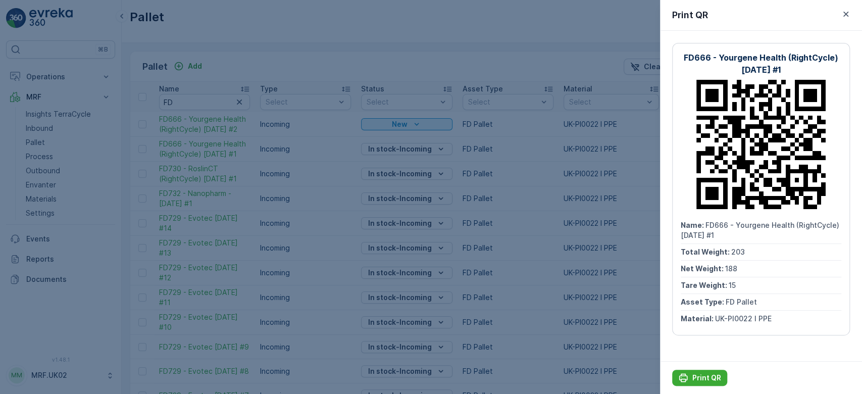
click at [338, 64] on div at bounding box center [431, 197] width 862 height 394
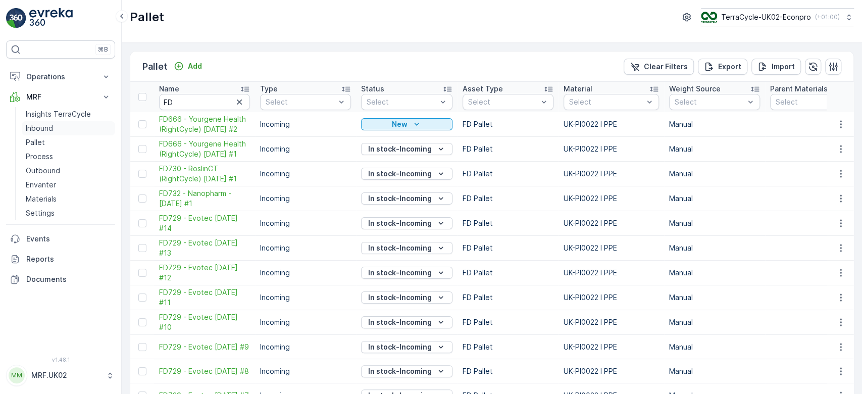
click at [52, 131] on p "Inbound" at bounding box center [39, 128] width 27 height 10
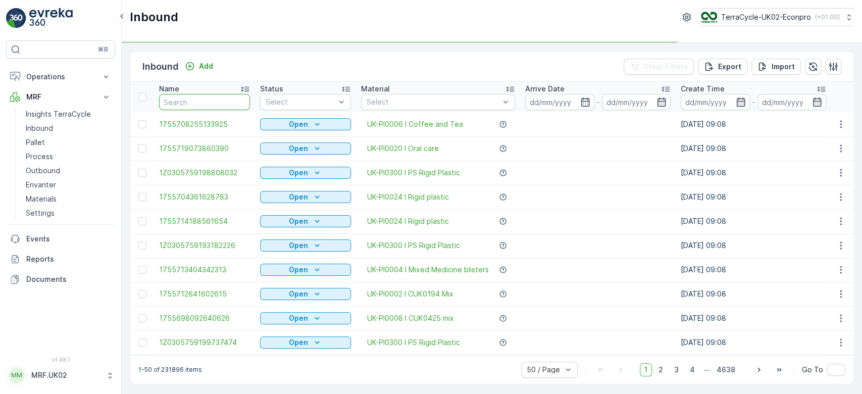
click at [190, 101] on input "text" at bounding box center [204, 102] width 91 height 16
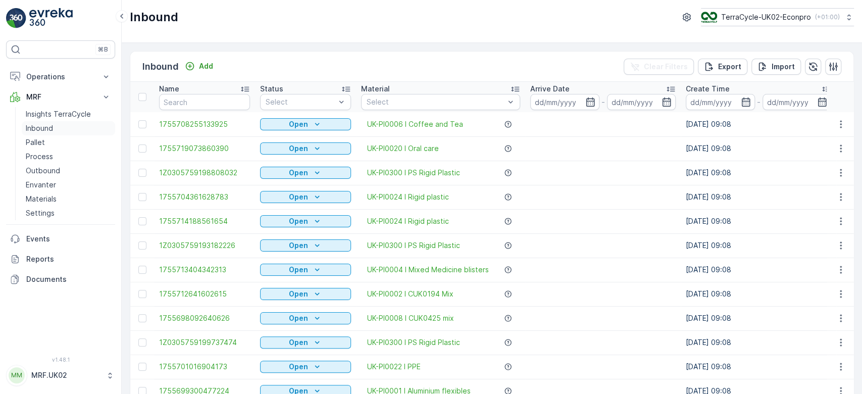
click at [43, 131] on p "Inbound" at bounding box center [39, 128] width 27 height 10
click at [65, 122] on link "Inbound" at bounding box center [68, 128] width 93 height 14
click at [59, 127] on link "Inbound" at bounding box center [68, 128] width 93 height 14
click at [57, 155] on link "Process" at bounding box center [68, 156] width 93 height 14
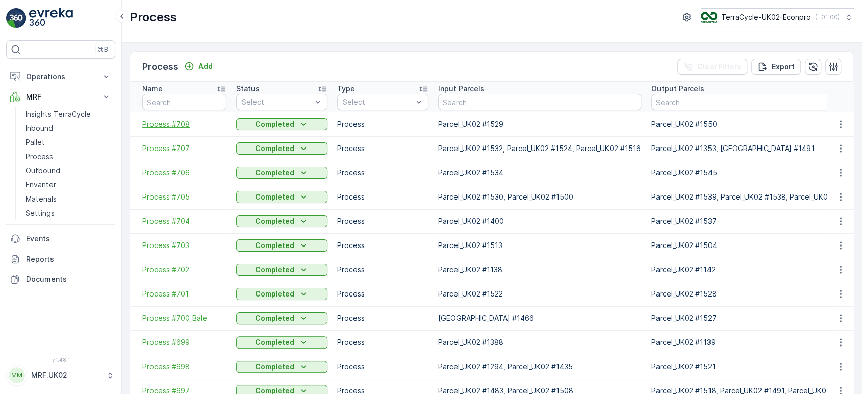
click at [172, 125] on span "Process #708" at bounding box center [184, 124] width 84 height 10
click at [162, 146] on span "Process #707" at bounding box center [184, 148] width 84 height 10
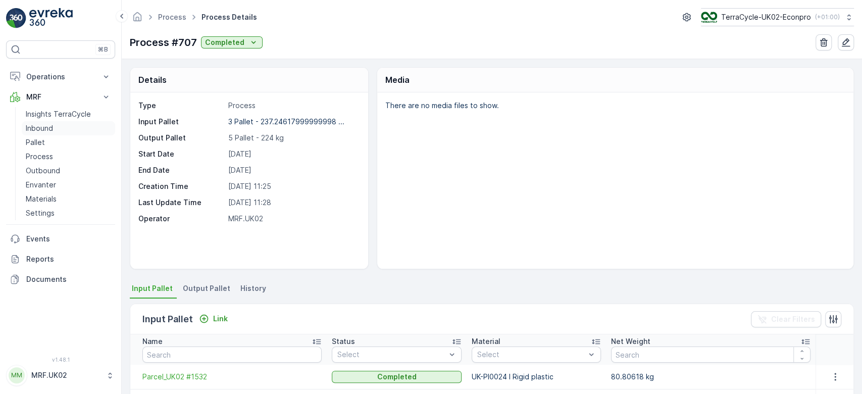
click at [40, 123] on p "Inbound" at bounding box center [39, 128] width 27 height 10
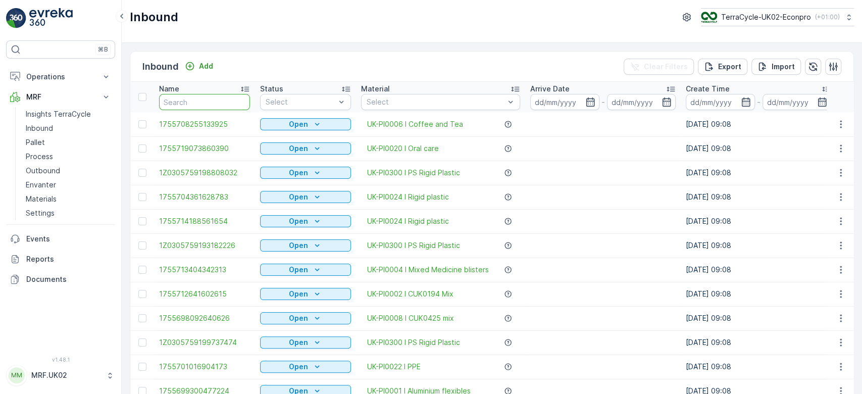
click at [177, 104] on input "text" at bounding box center [204, 102] width 91 height 16
click at [172, 103] on input "text" at bounding box center [204, 102] width 91 height 16
